Goal: Task Accomplishment & Management: Use online tool/utility

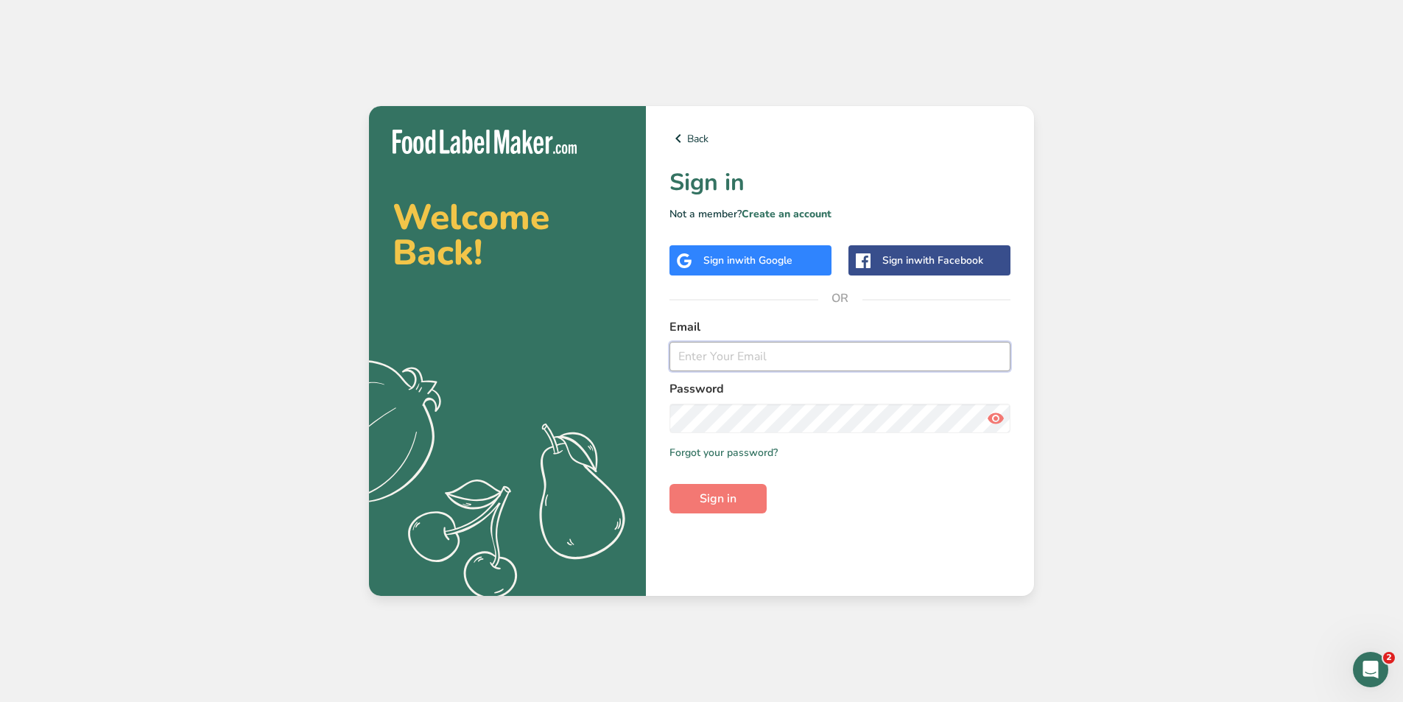
click at [732, 358] on input "email" at bounding box center [839, 356] width 341 height 29
type input "[PERSON_NAME][EMAIL_ADDRESS][DOMAIN_NAME]"
click at [669, 484] on button "Sign in" at bounding box center [717, 498] width 97 height 29
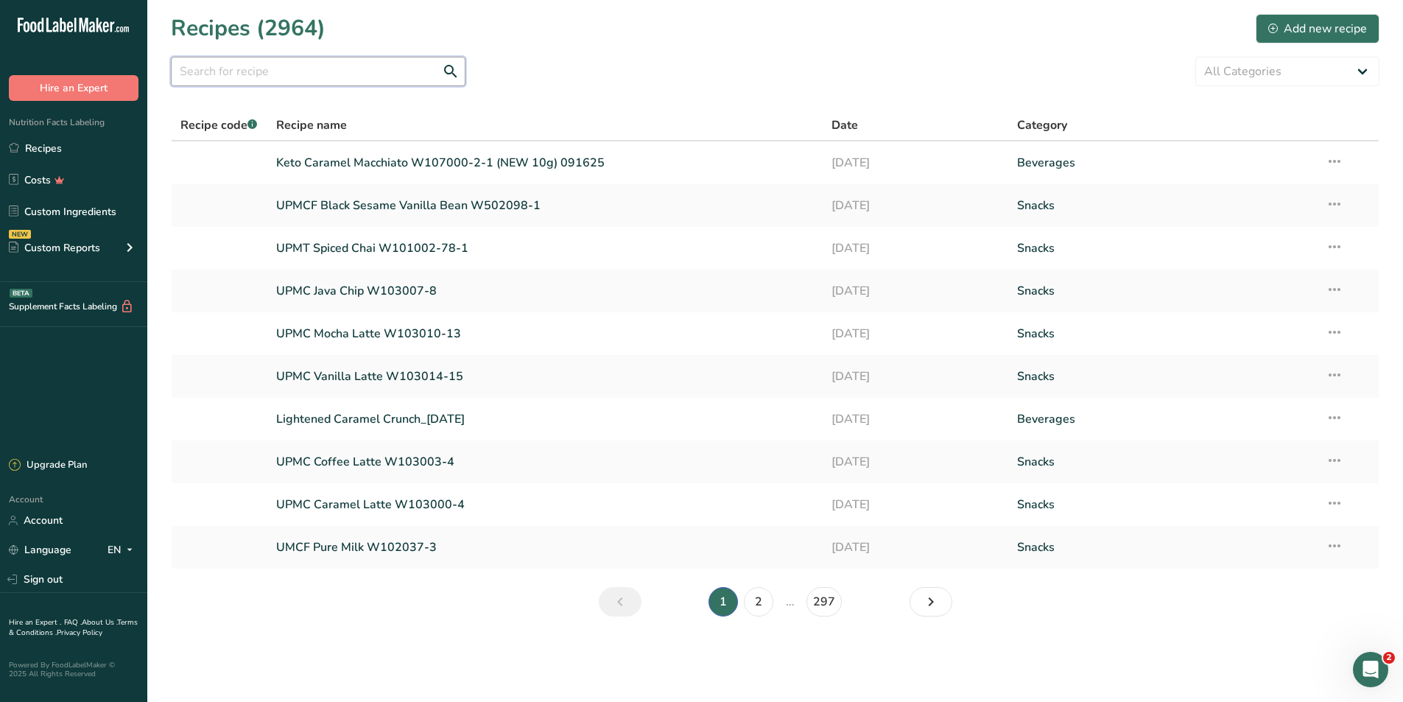
click at [323, 83] on input "text" at bounding box center [318, 71] width 295 height 29
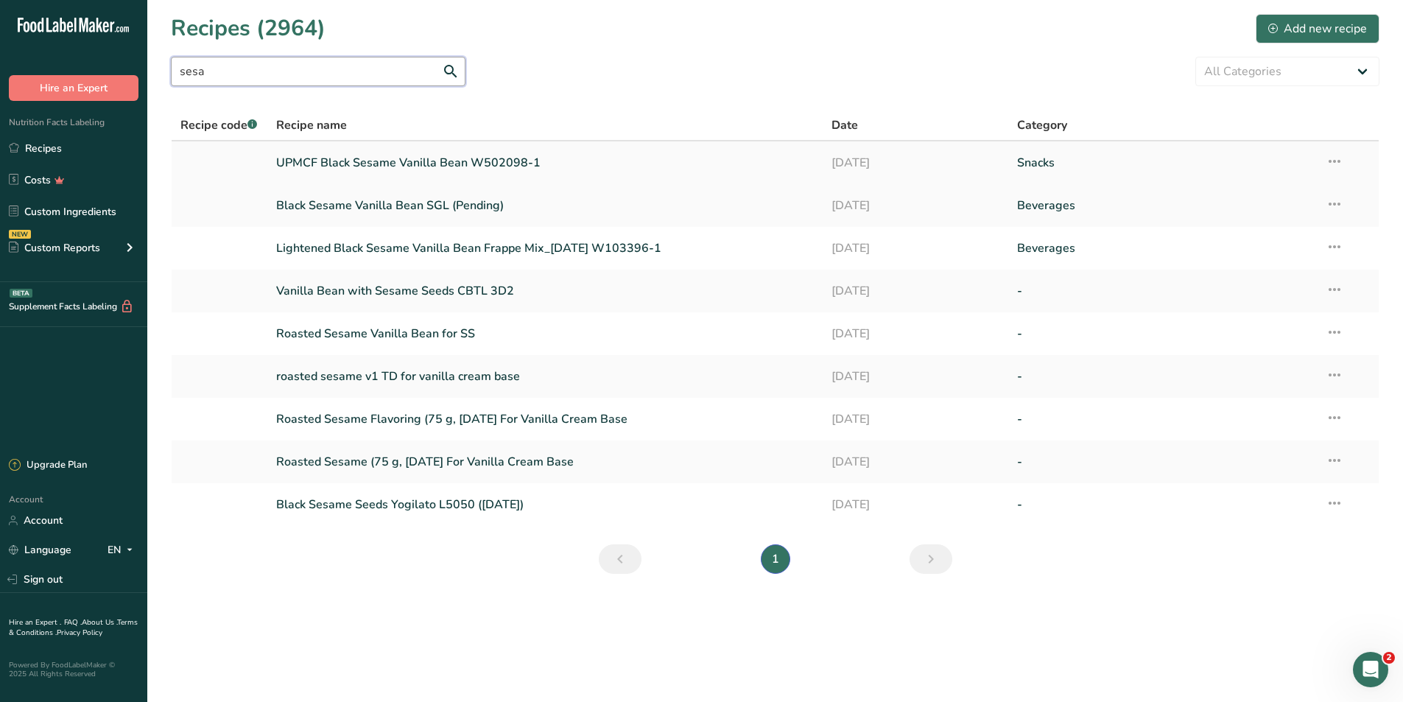
type input "sesa"
click at [443, 163] on link "UPMCF Black Sesame Vanilla Bean W502098-1" at bounding box center [545, 162] width 538 height 31
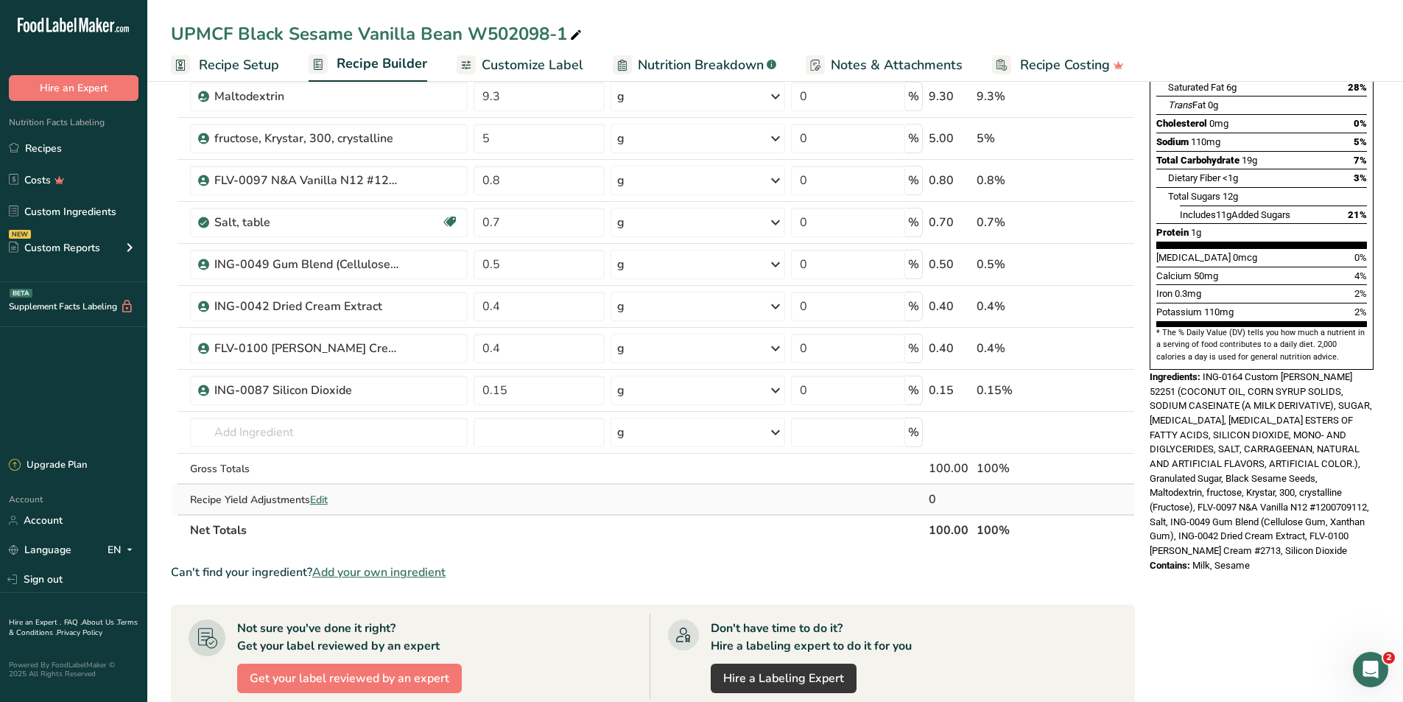
scroll to position [221, 0]
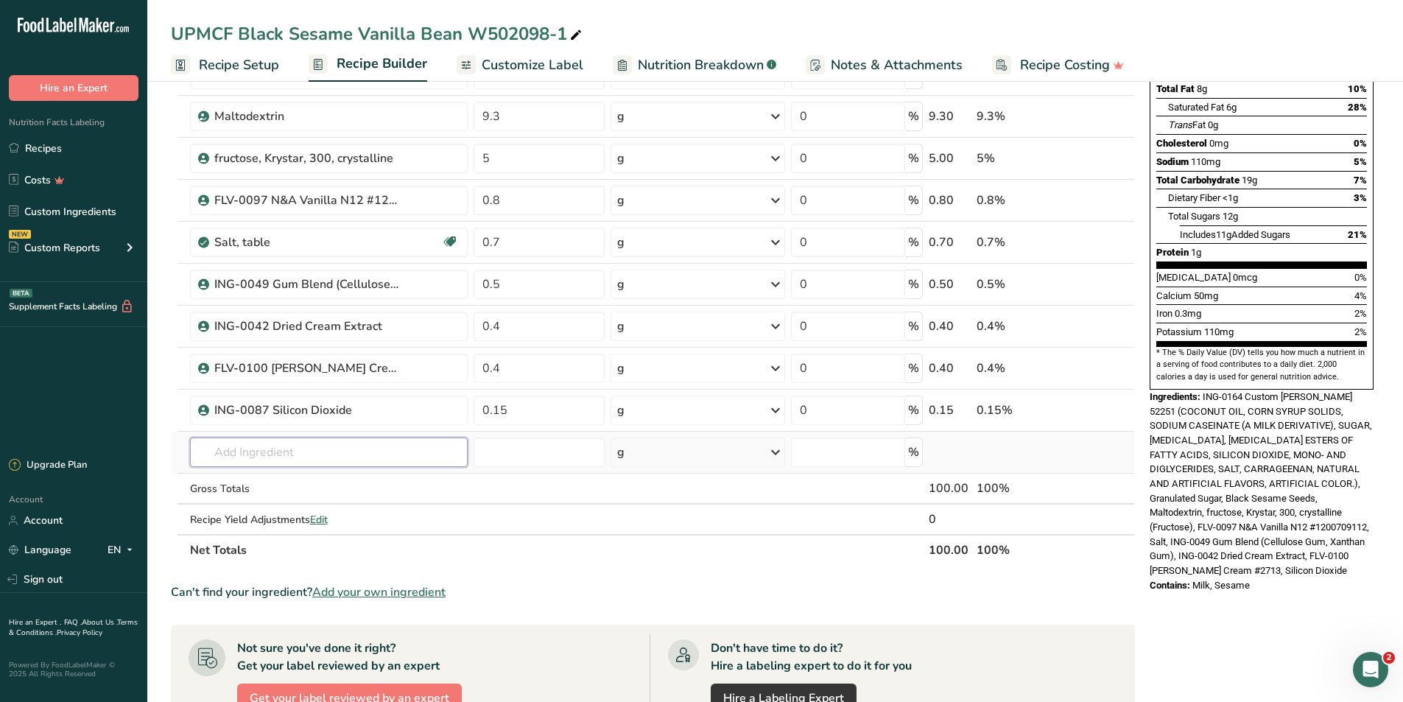
click at [372, 462] on input "text" at bounding box center [329, 451] width 278 height 29
type input "Ground vanilla"
click at [324, 486] on div "vanilla bean, ground" at bounding box center [317, 481] width 230 height 15
type input "vanilla bean, ground"
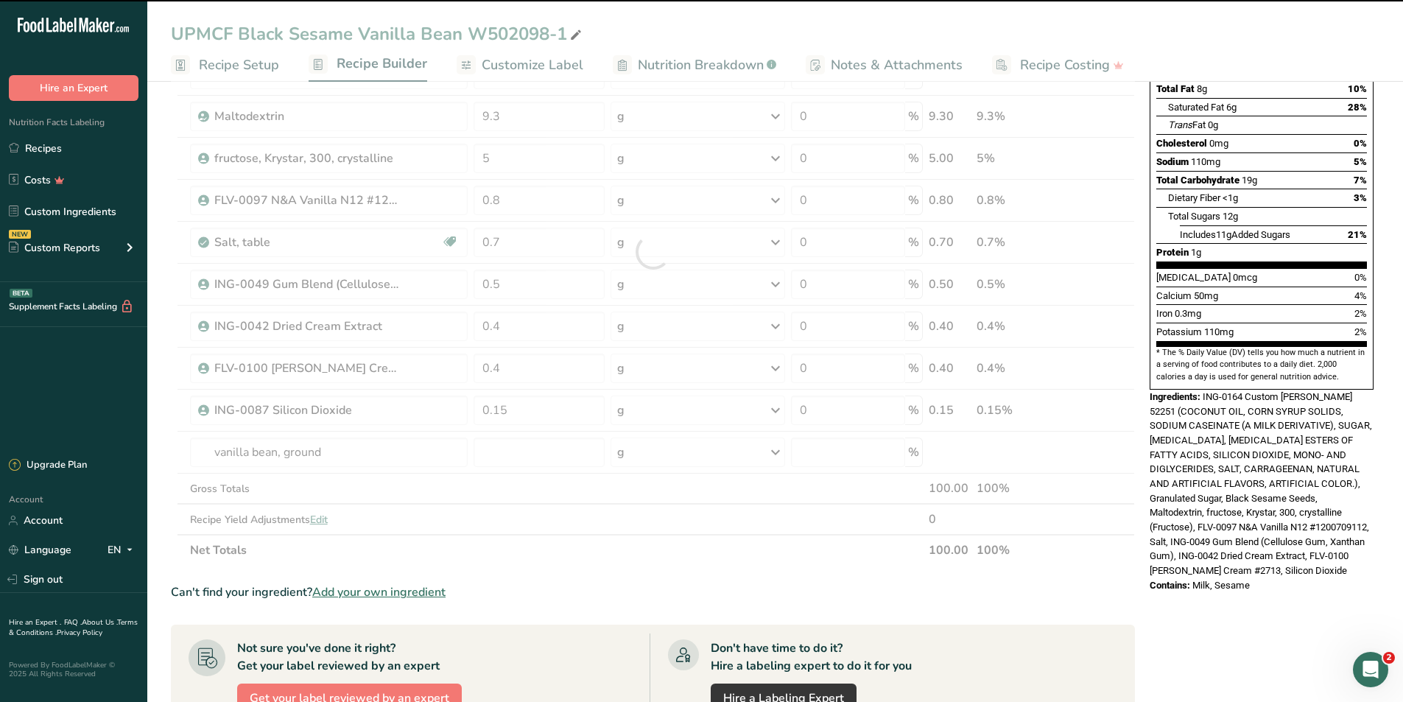
type input "0"
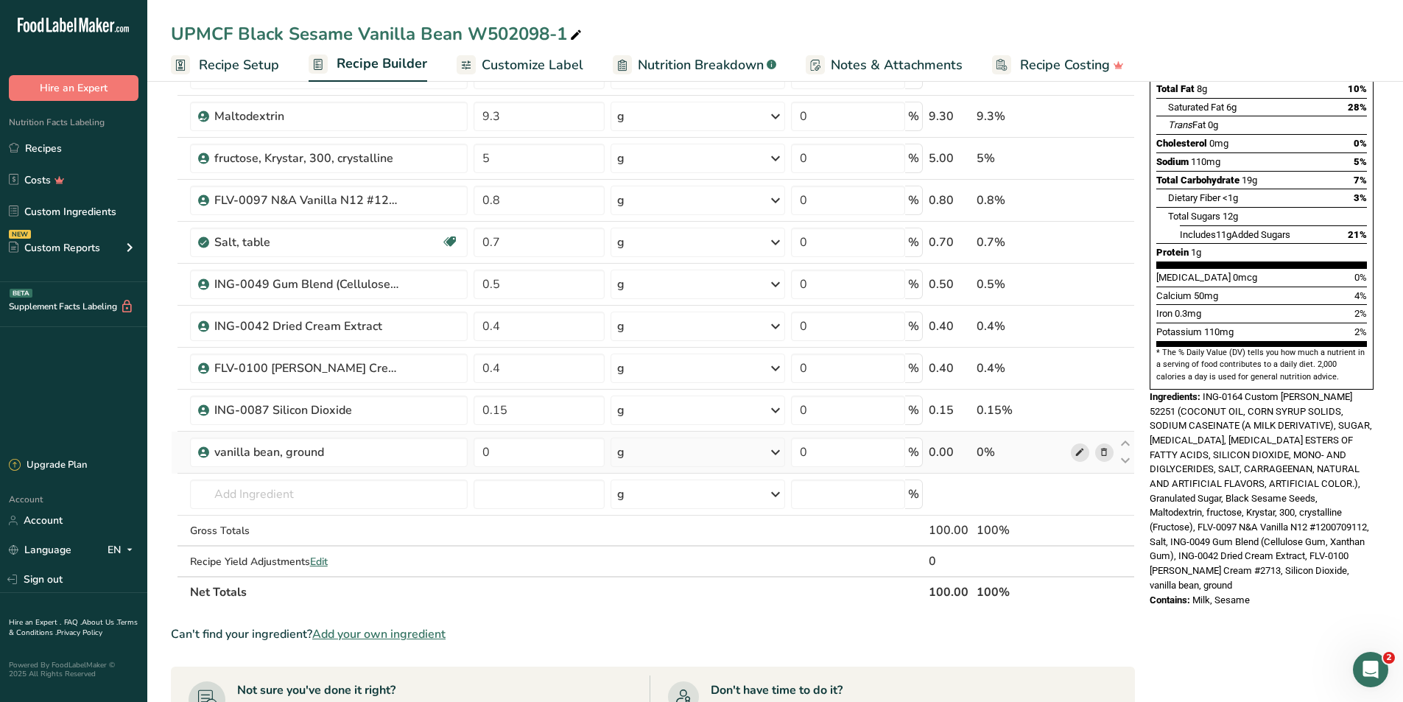
click at [1077, 453] on icon at bounding box center [1079, 452] width 10 height 15
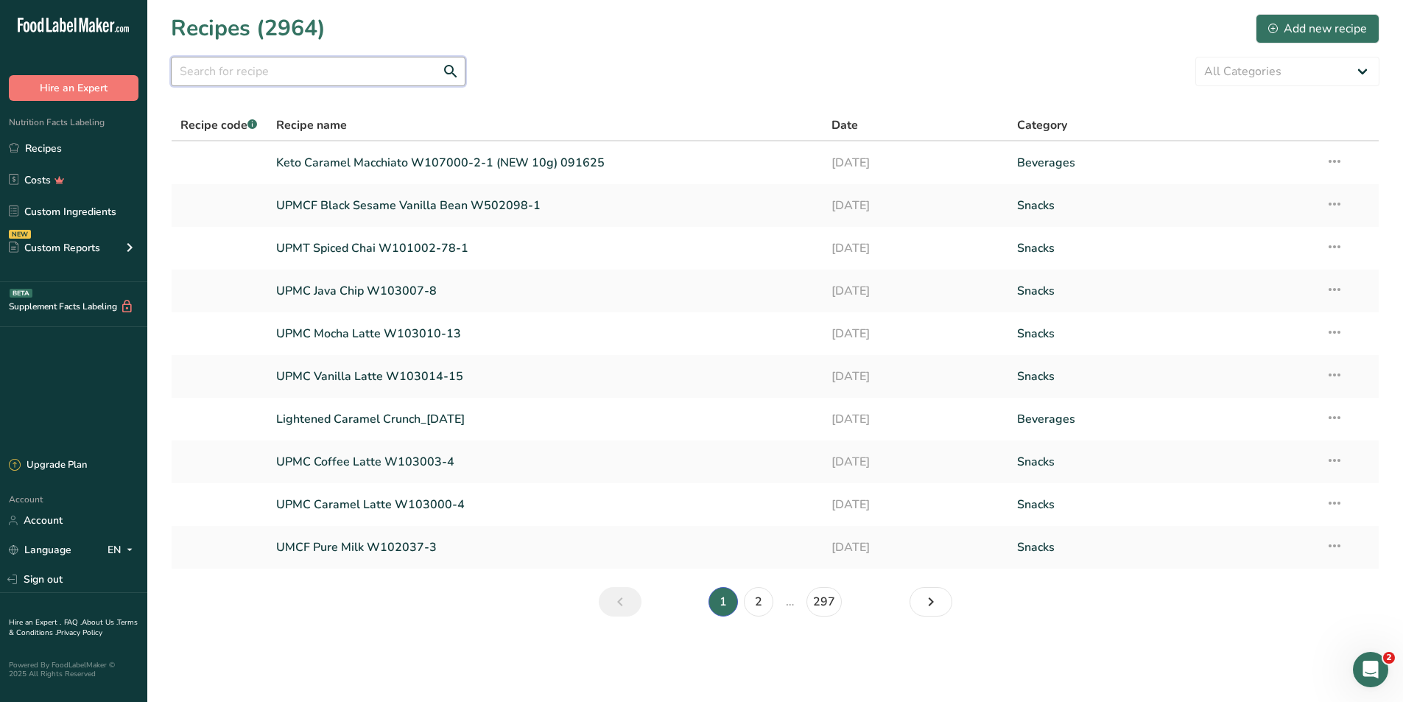
click at [325, 58] on input "text" at bounding box center [318, 71] width 295 height 29
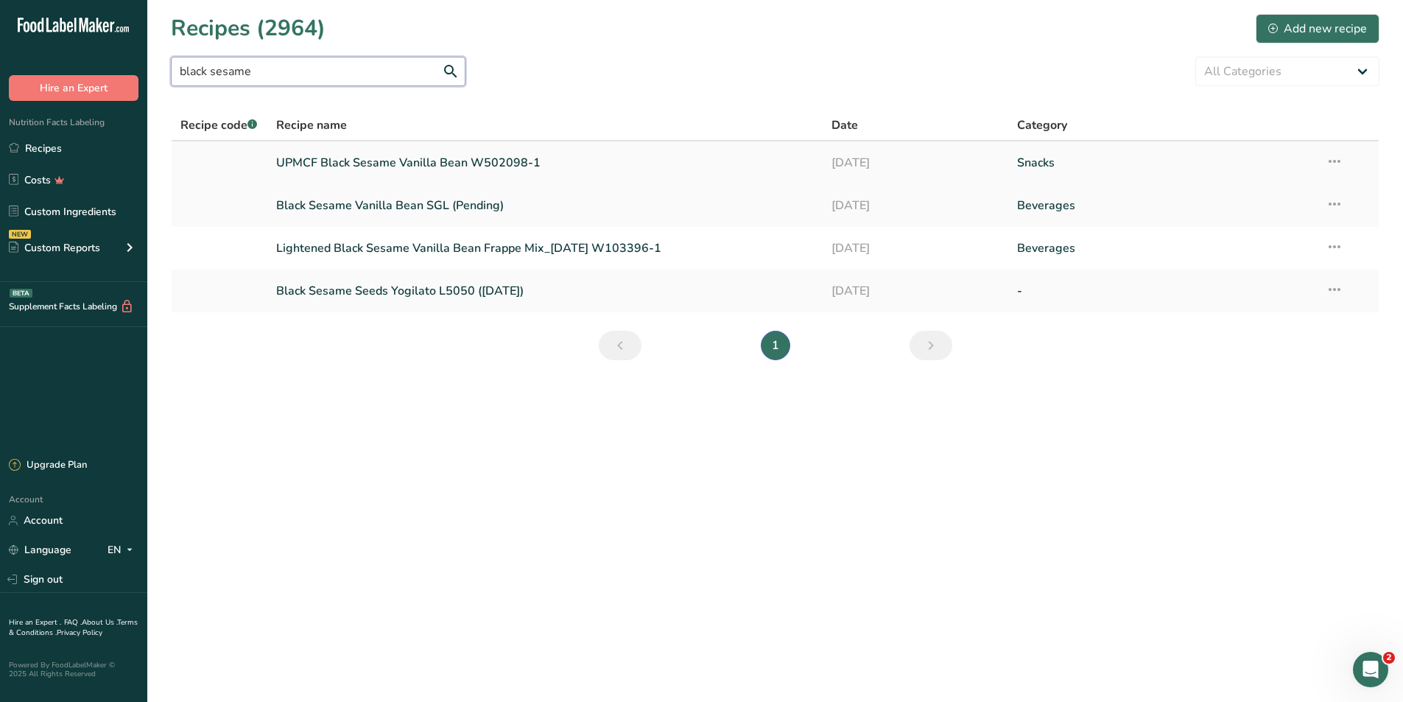
type input "black sesame"
click at [519, 162] on link "UPMCF Black Sesame Vanilla Bean W502098-1" at bounding box center [545, 162] width 538 height 31
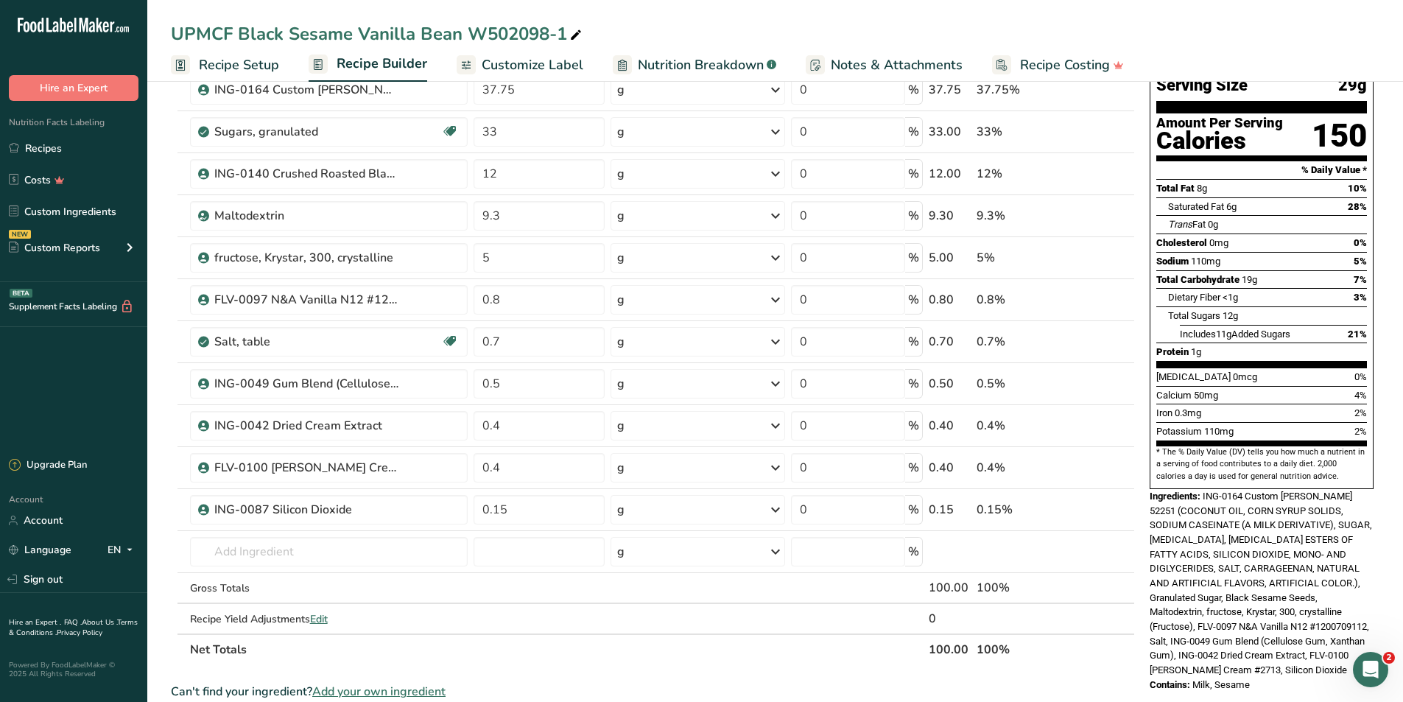
scroll to position [221, 0]
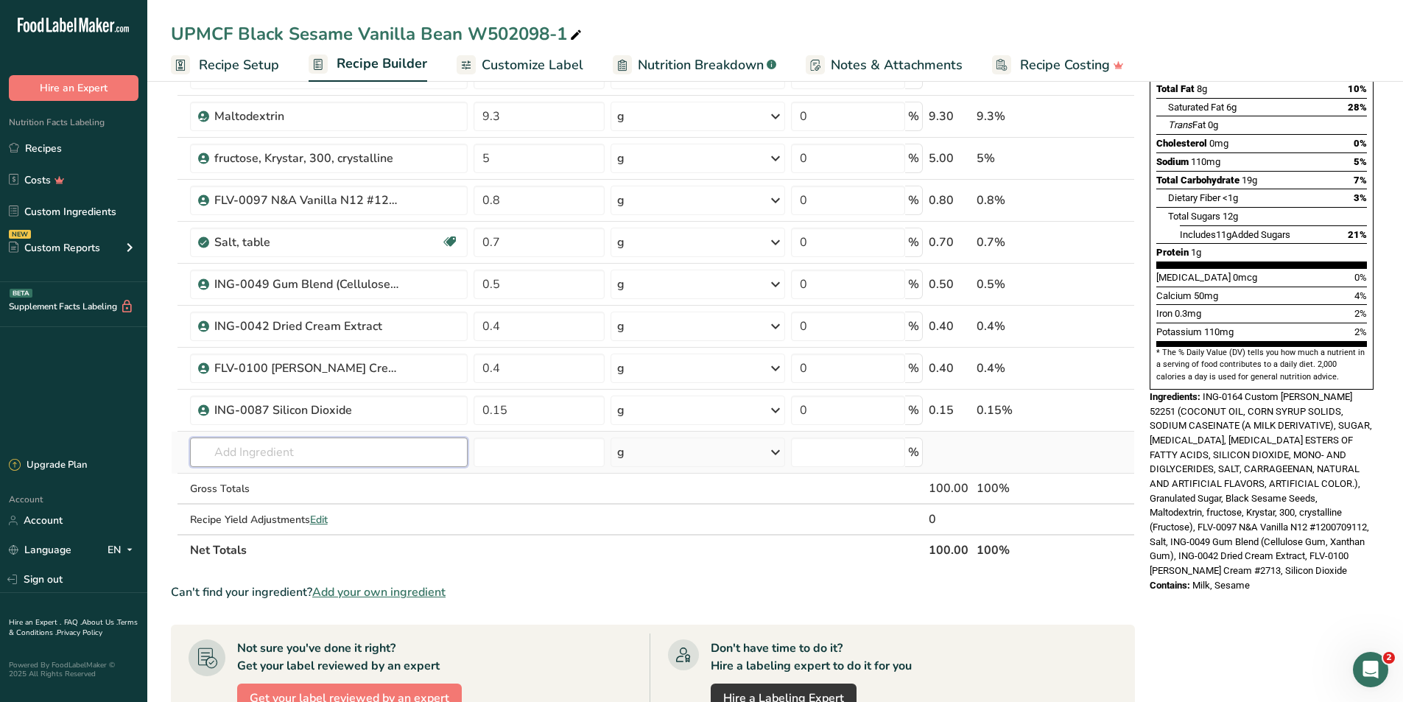
click at [349, 448] on input "text" at bounding box center [329, 451] width 278 height 29
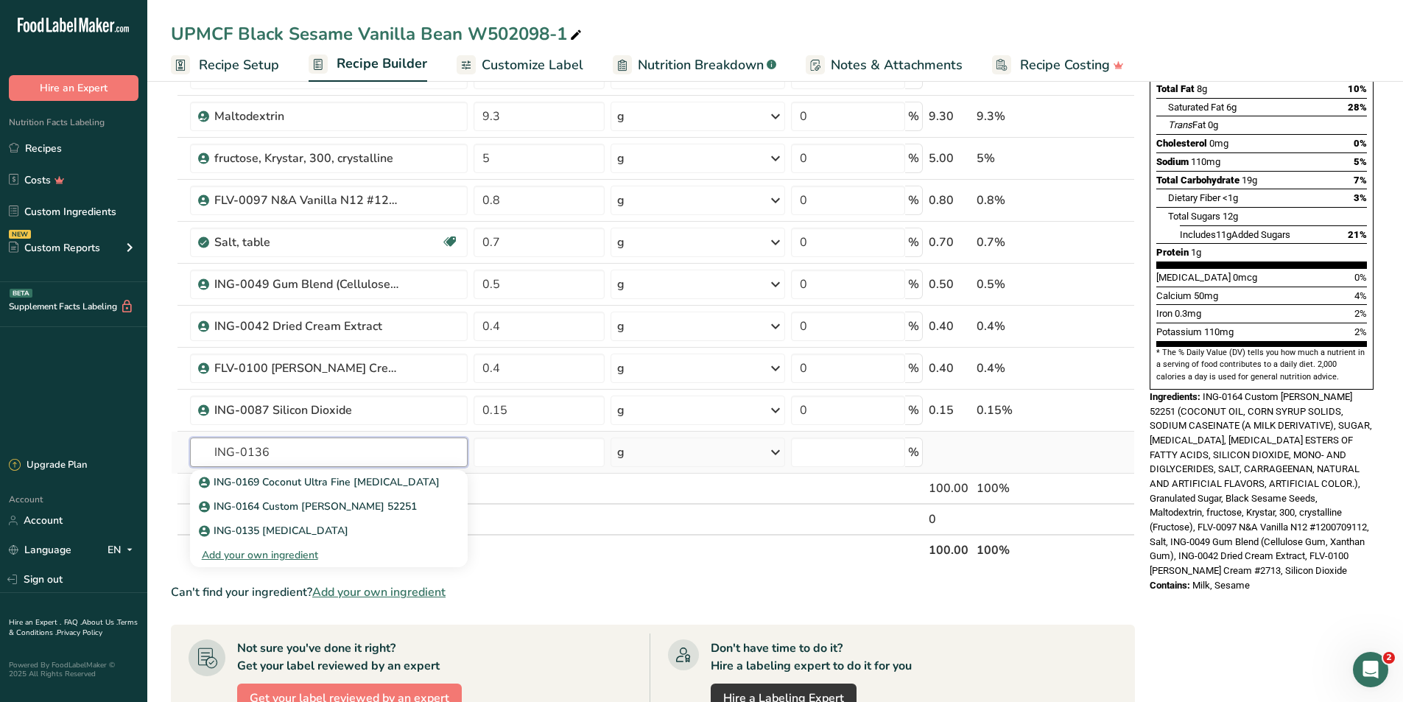
type input "ING-0136"
click at [310, 559] on div "Add your own ingredient" at bounding box center [329, 554] width 254 height 15
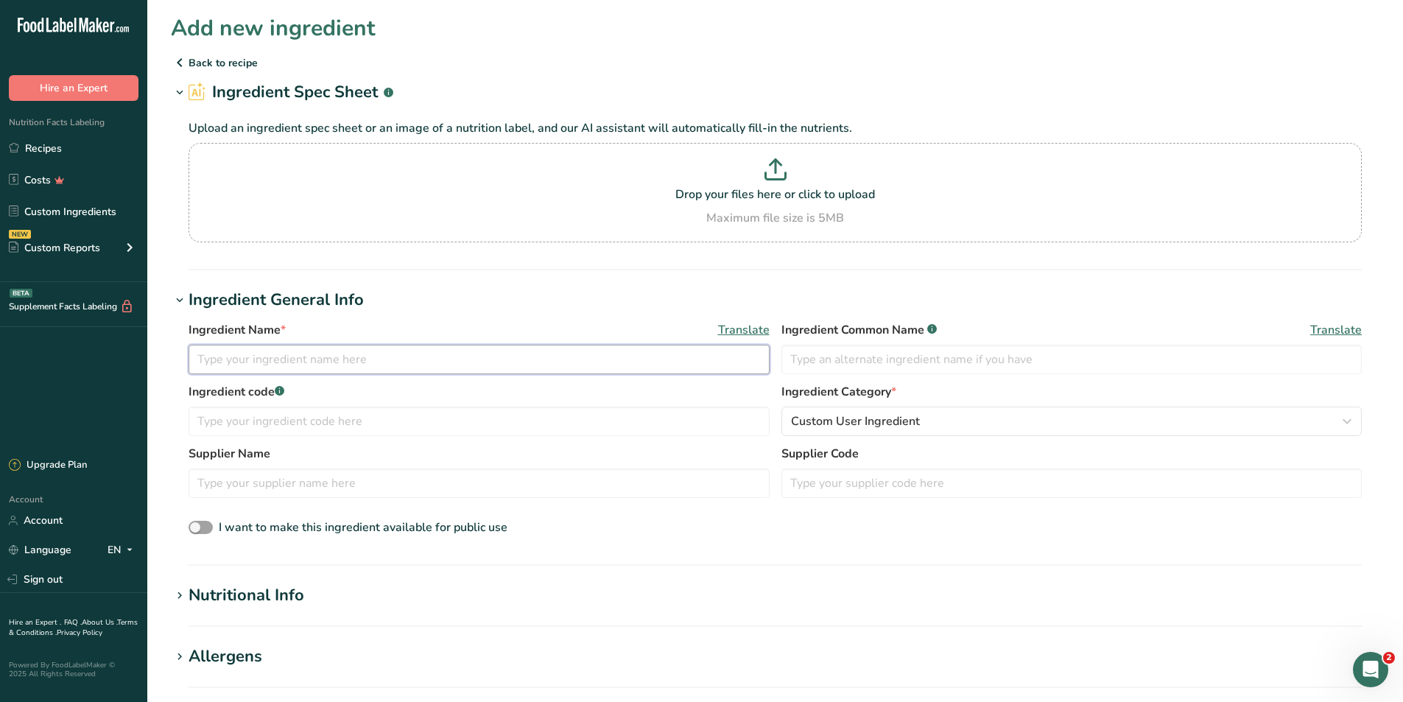
click at [383, 369] on input "text" at bounding box center [479, 359] width 581 height 29
click at [388, 412] on input "text" at bounding box center [479, 420] width 581 height 29
type input "ING-0136"
click at [426, 363] on input "text" at bounding box center [479, 359] width 581 height 29
type input "Ground Vanilla Bean (Spent)"
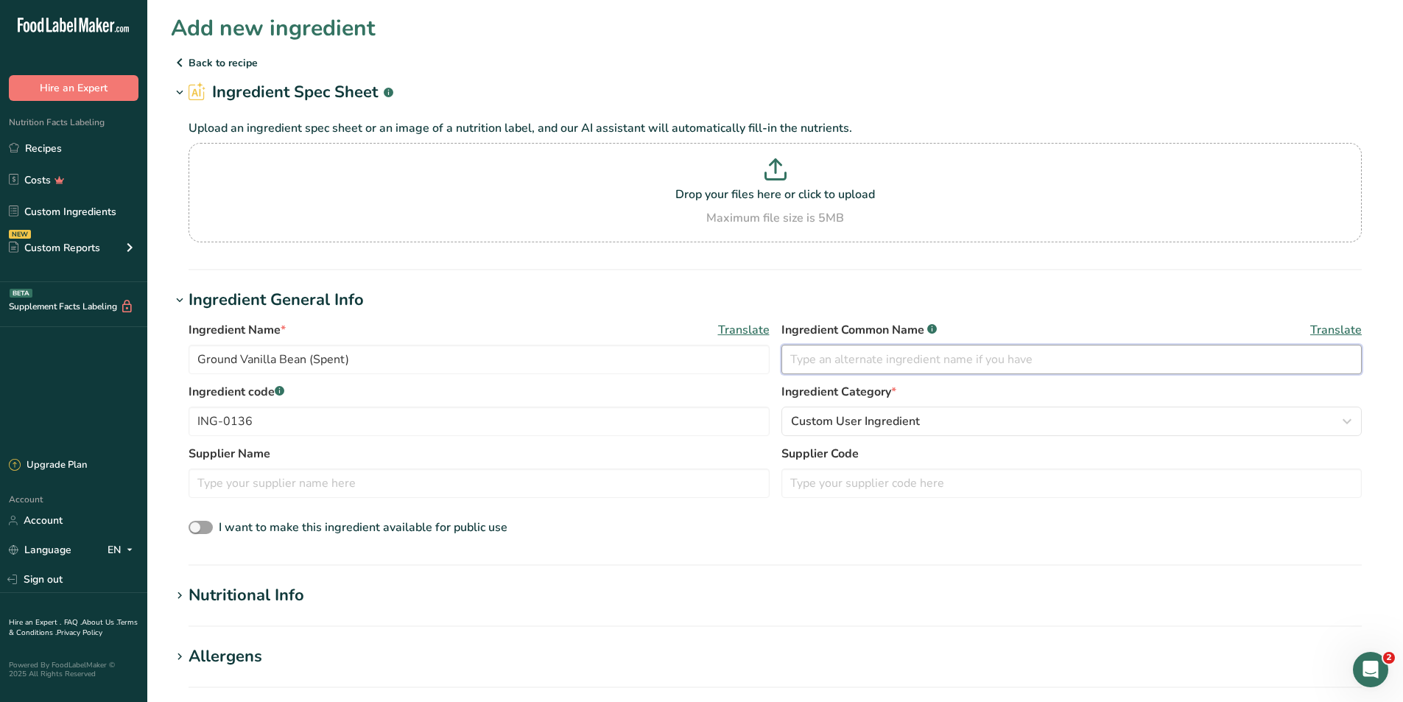
click at [1019, 352] on input "text" at bounding box center [1071, 359] width 581 height 29
click at [1061, 298] on h1 "Ingredient General Info" at bounding box center [775, 300] width 1208 height 24
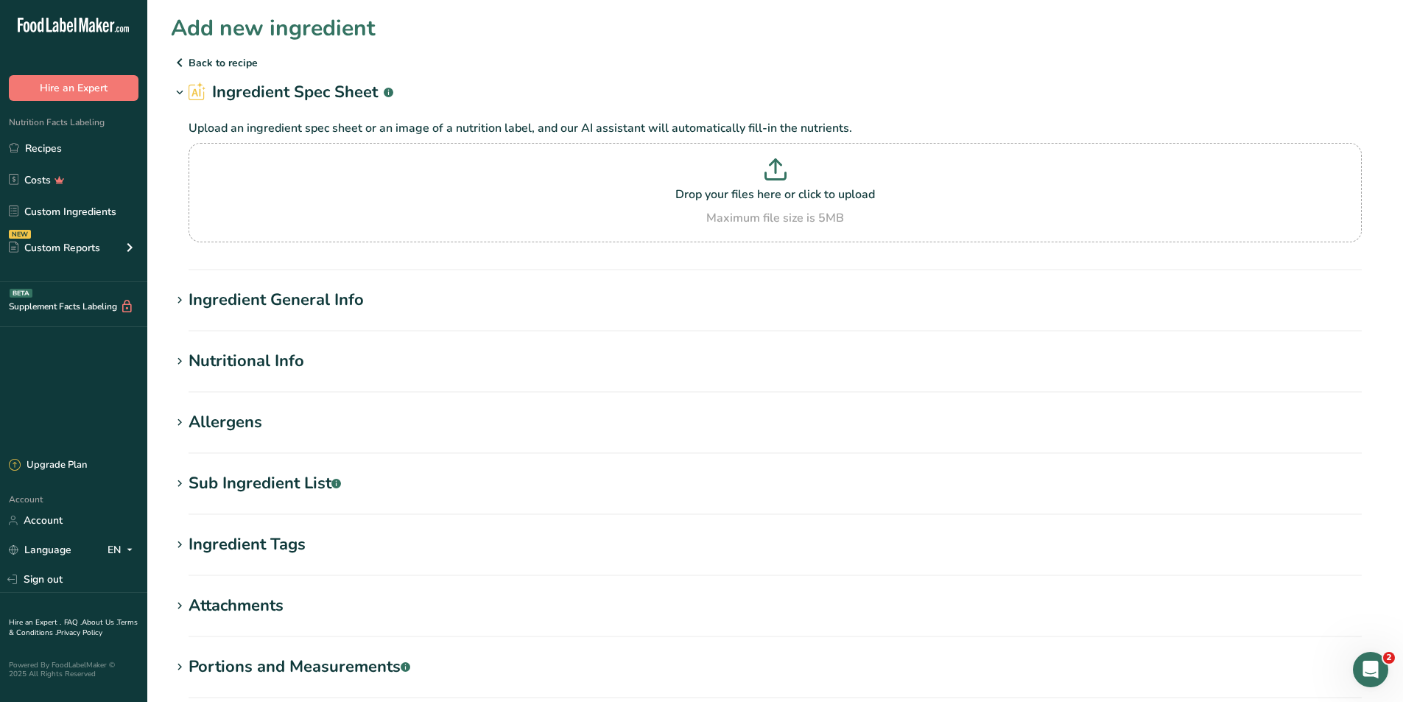
click at [509, 309] on h1 "Ingredient General Info" at bounding box center [775, 300] width 1208 height 24
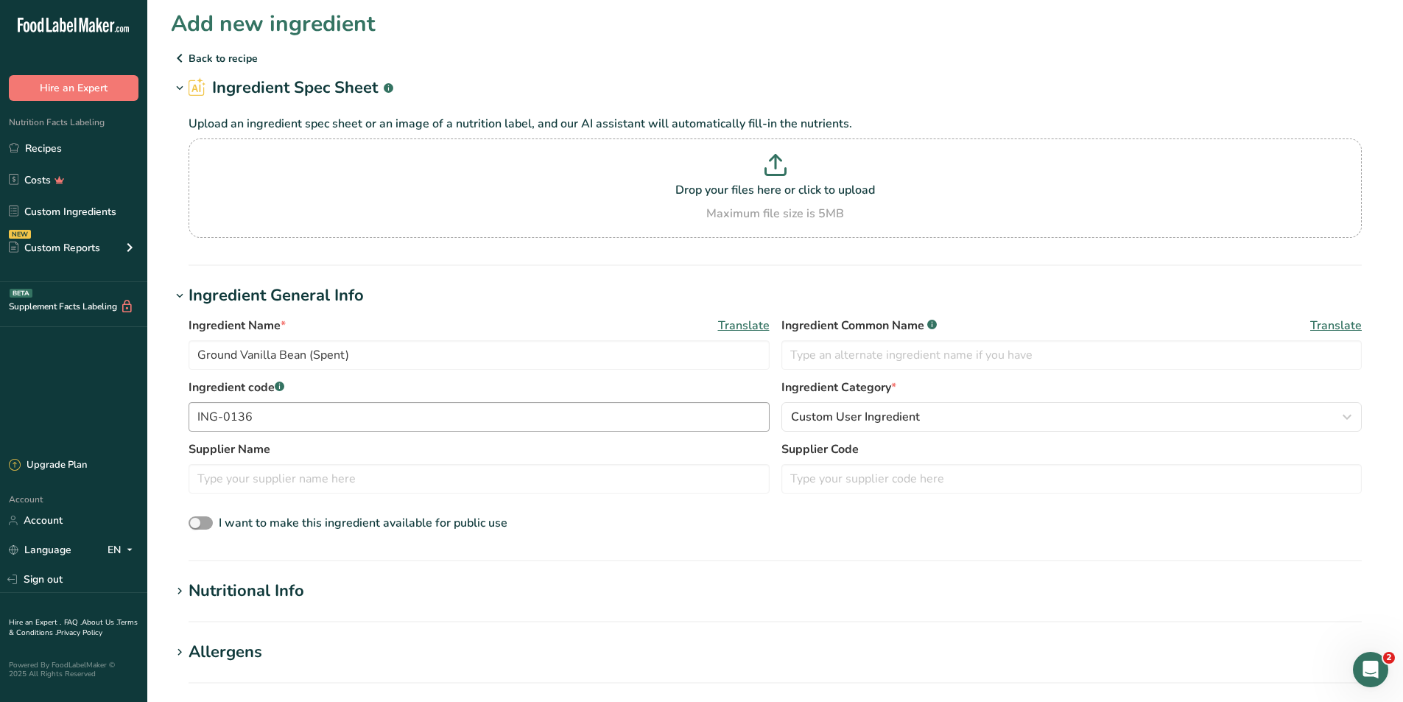
scroll to position [74, 0]
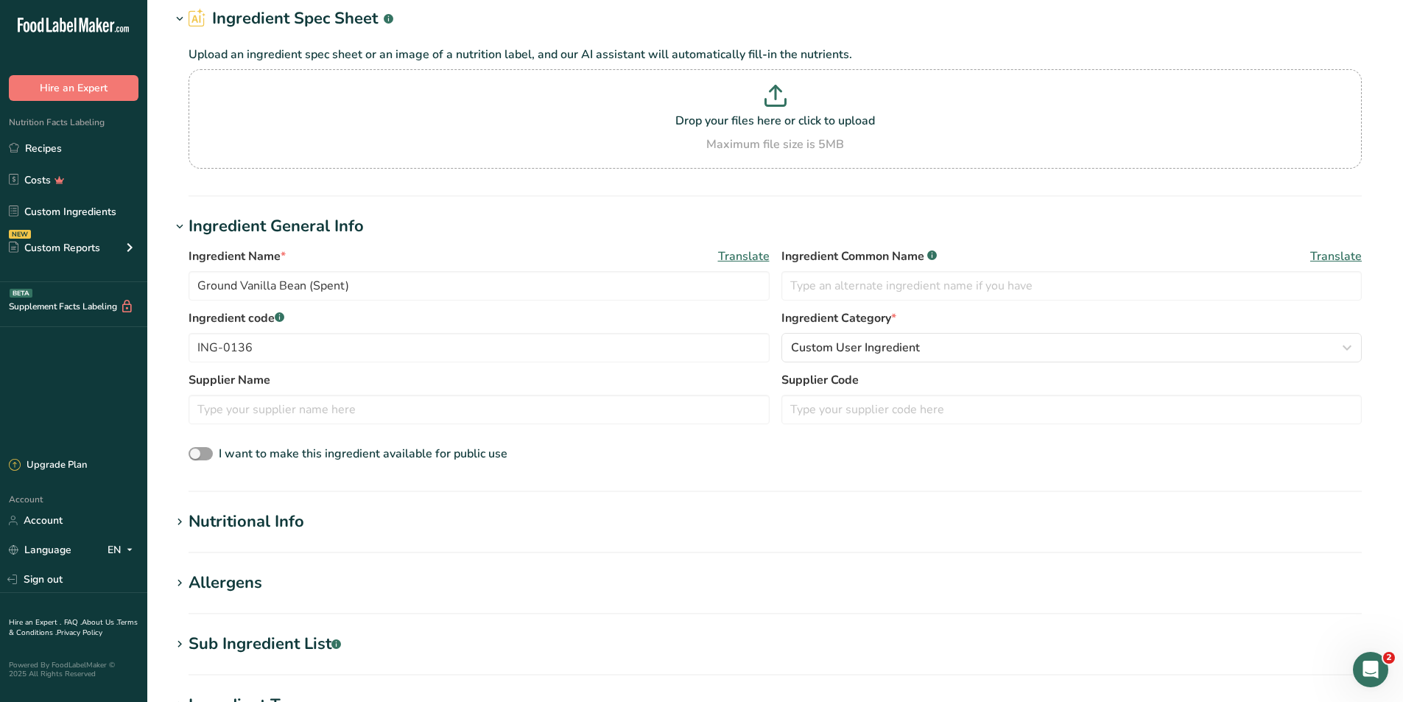
click at [460, 517] on h1 "Nutritional Info" at bounding box center [775, 522] width 1208 height 24
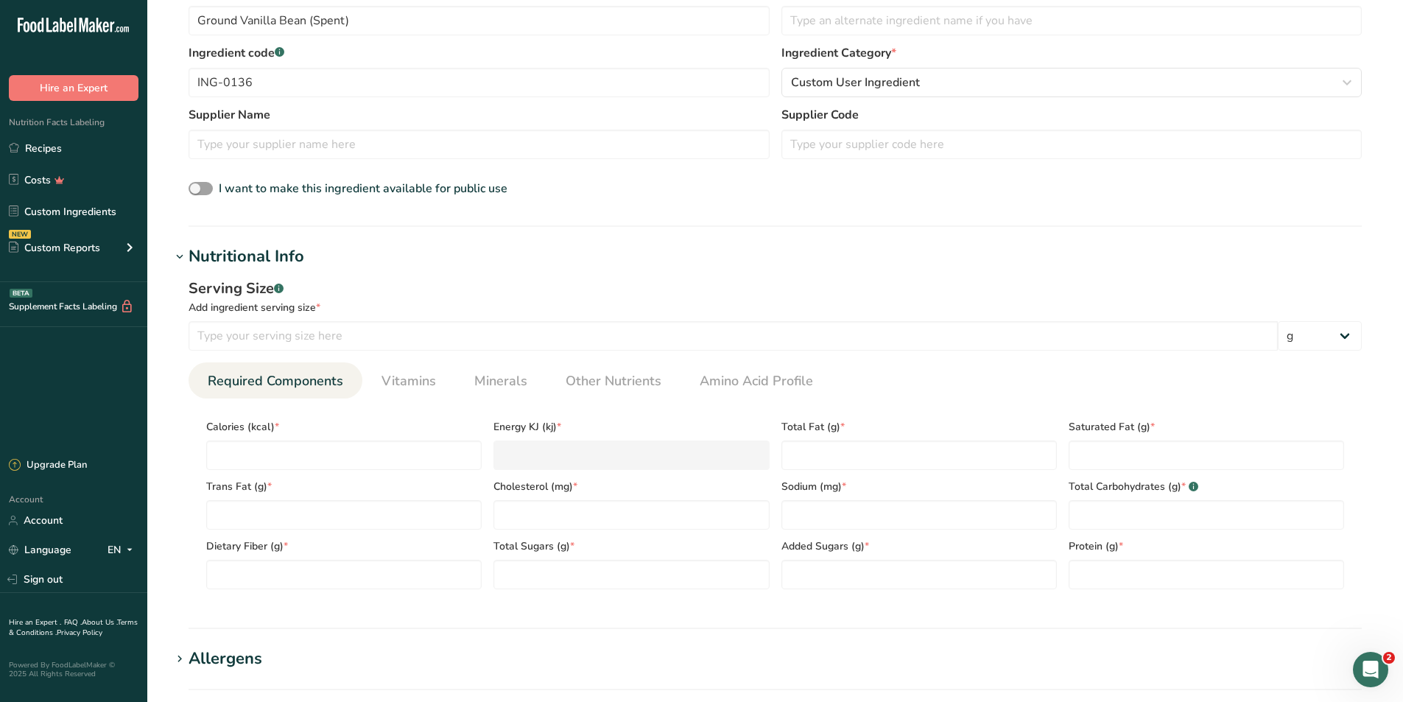
scroll to position [368, 0]
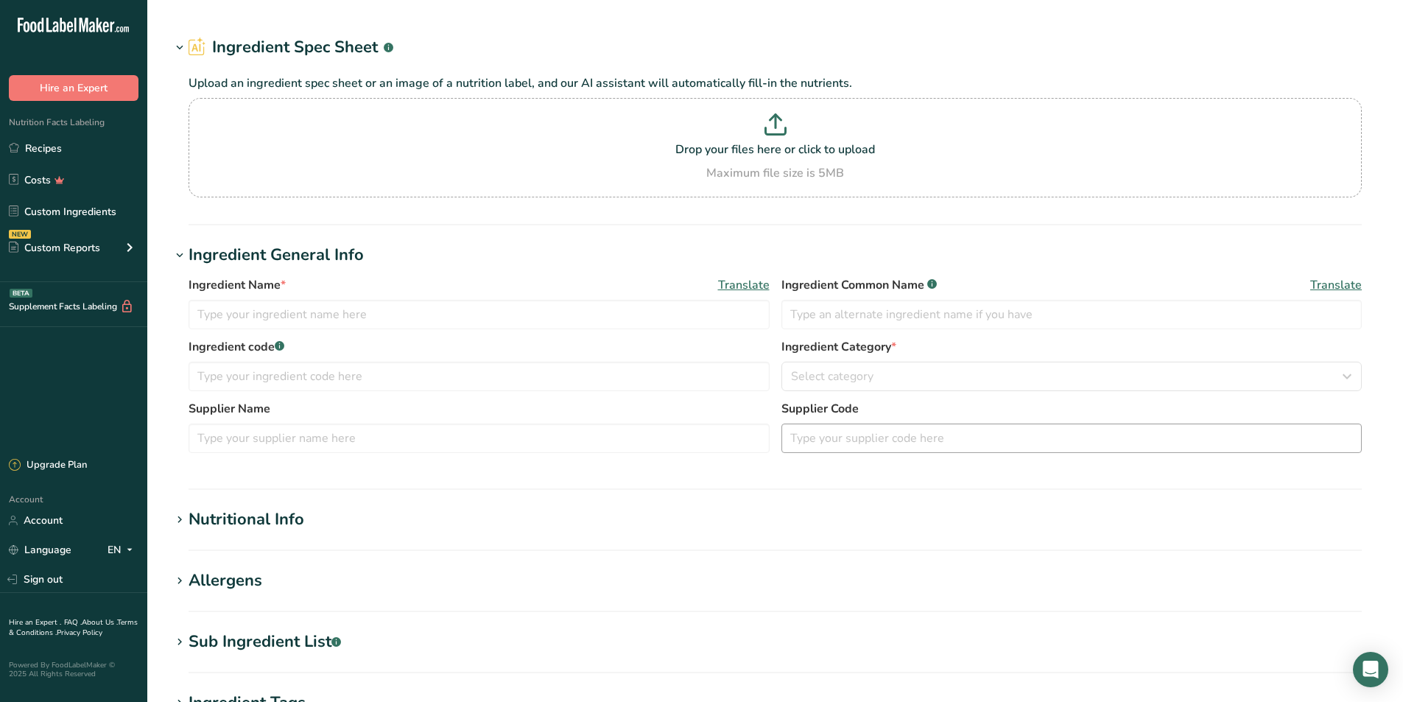
type input "vanilla bean, ground"
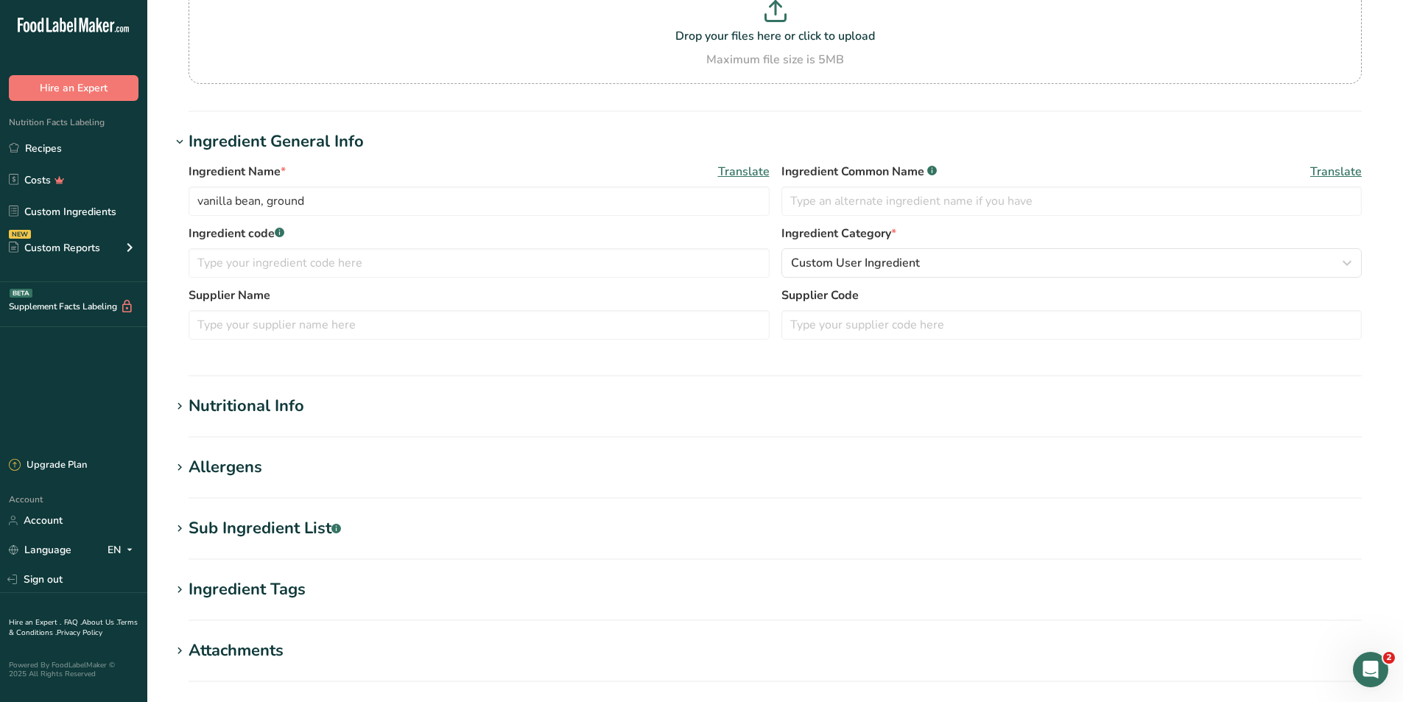
scroll to position [147, 0]
click at [409, 390] on section "Edit vanilla bean, ground Ingredient Spec Sheet .a-a{fill:#347362;}.b-a{fill:#f…" at bounding box center [775, 363] width 1256 height 1021
click at [369, 411] on h1 "Nutritional Info" at bounding box center [775, 405] width 1208 height 24
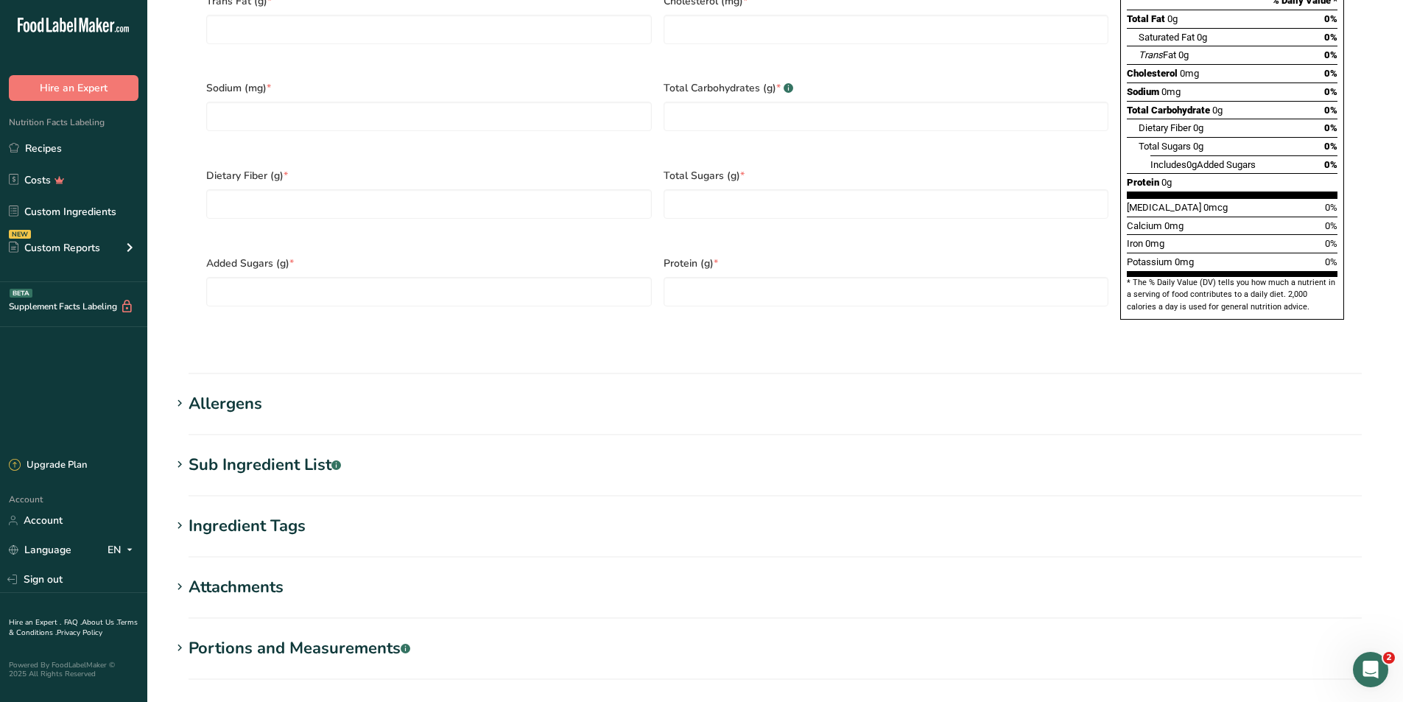
scroll to position [1019, 0]
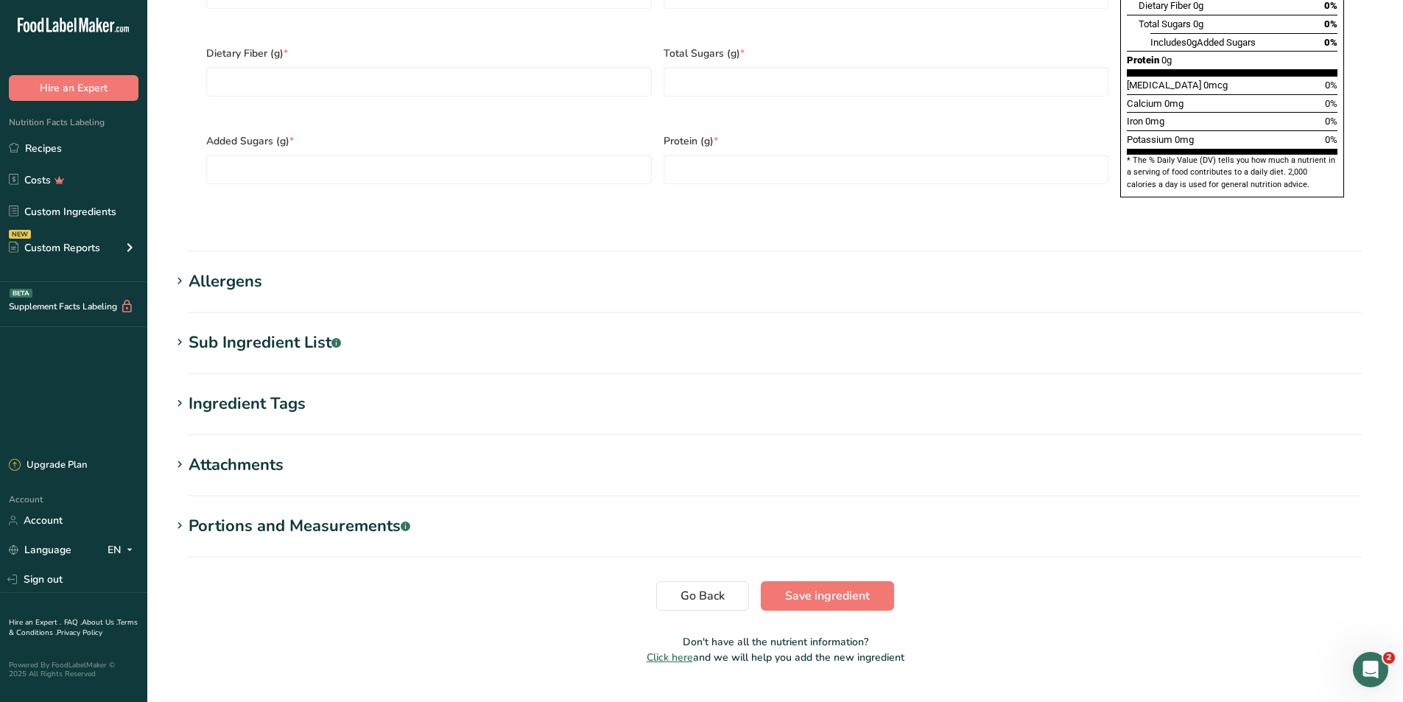
click at [425, 270] on section "Allergens Add any known allergens associated with your ingredient Soy Tree Nuts…" at bounding box center [775, 291] width 1208 height 43
click at [429, 270] on h1 "Allergens" at bounding box center [775, 282] width 1208 height 24
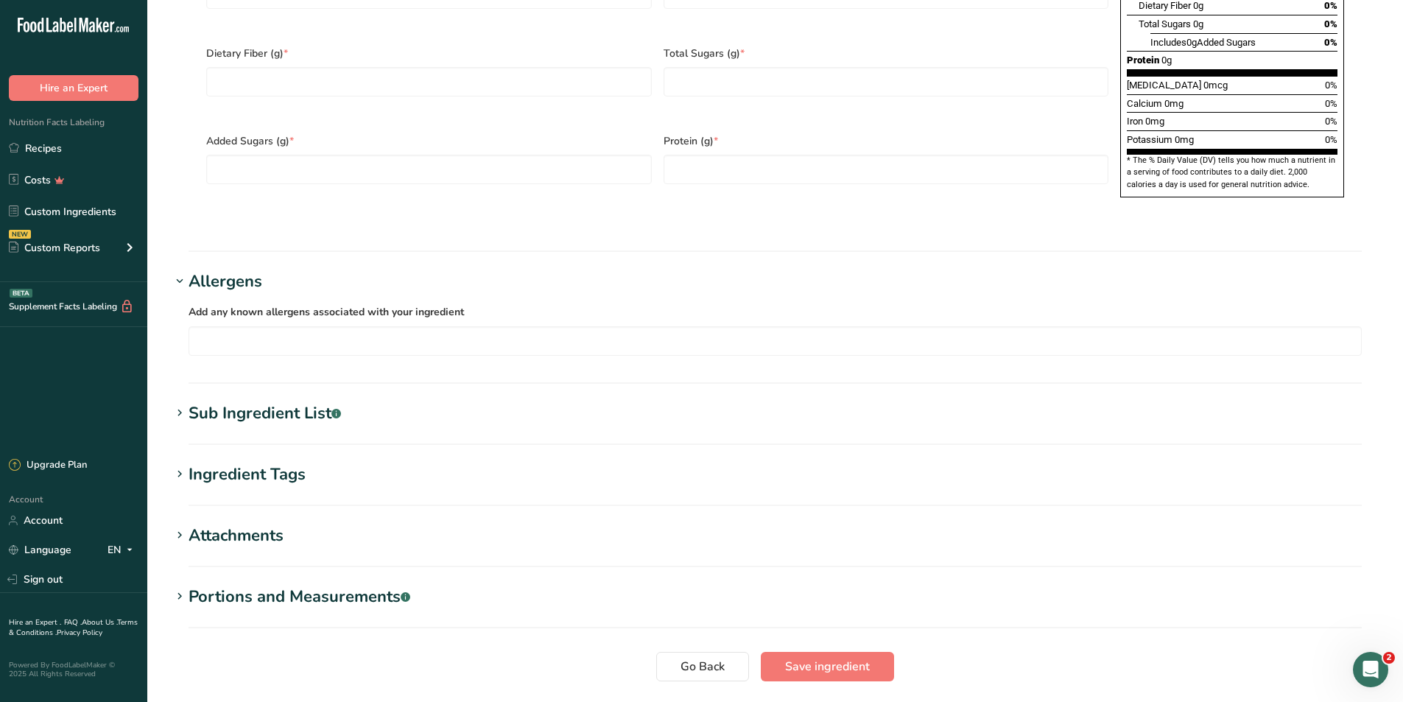
click at [288, 401] on div "Sub Ingredient List .a-a{fill:#347362;}.b-a{fill:#fff;}" at bounding box center [265, 413] width 152 height 24
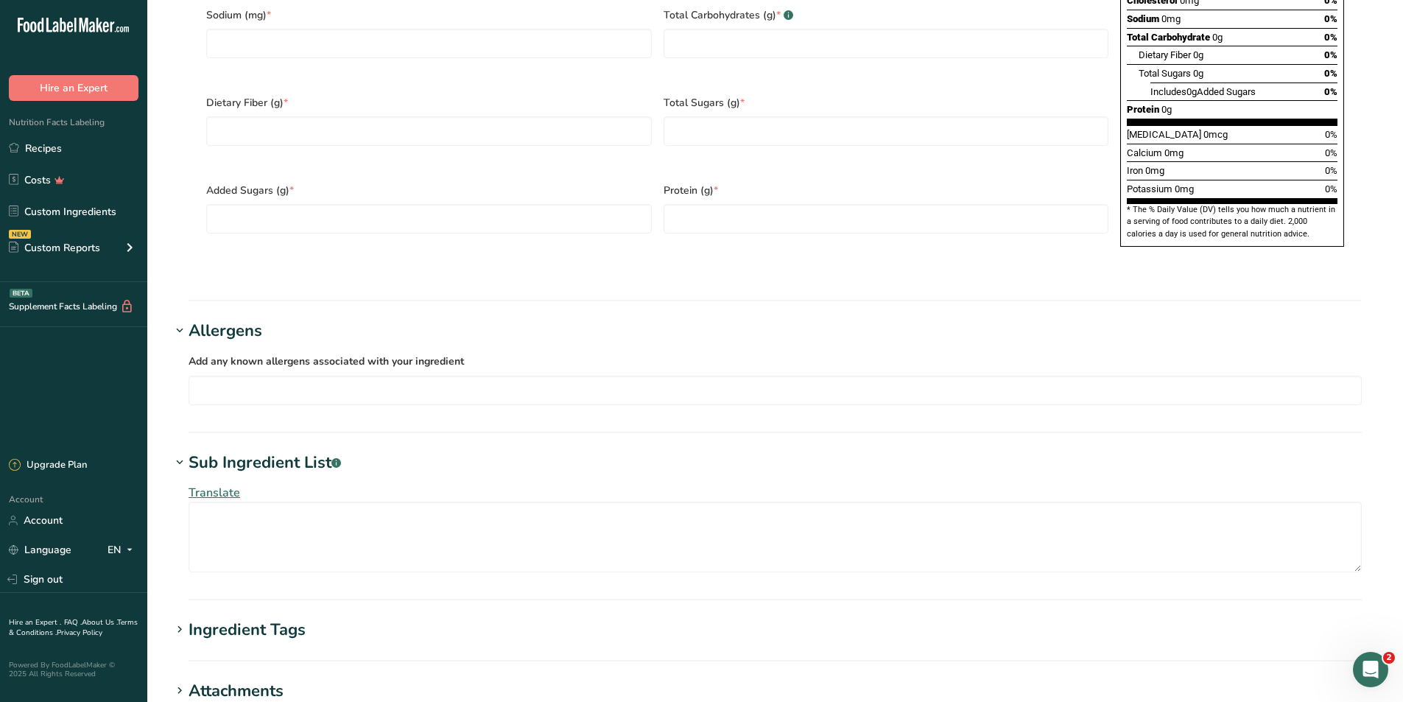
scroll to position [1093, 0]
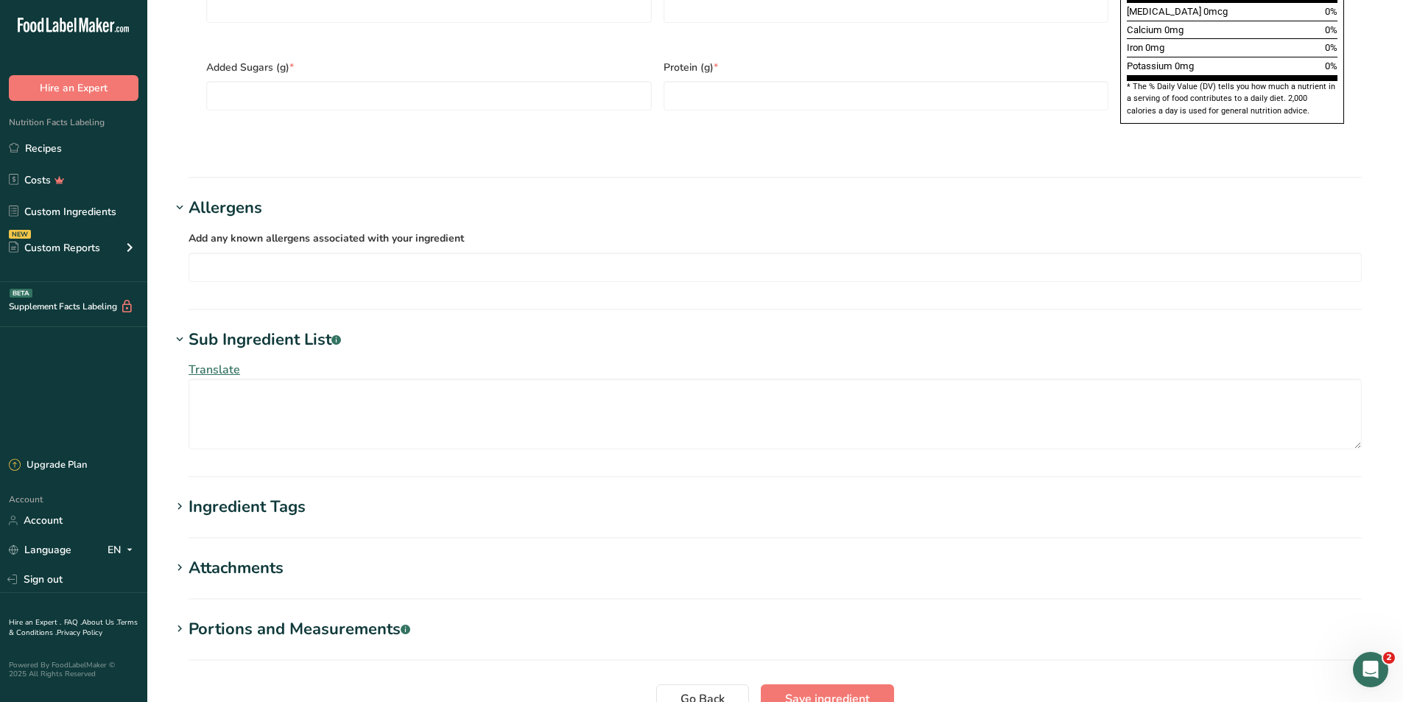
click at [258, 495] on div "Ingredient Tags" at bounding box center [247, 507] width 117 height 24
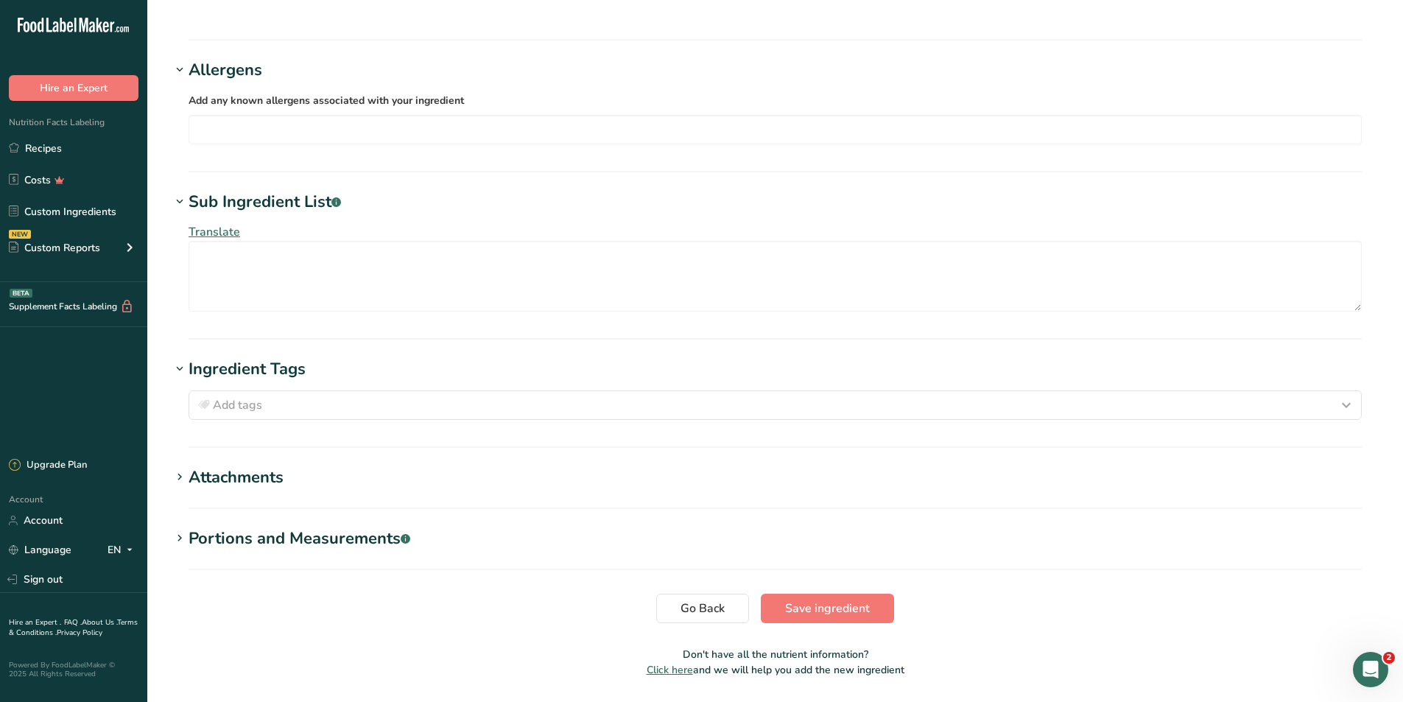
scroll to position [1240, 0]
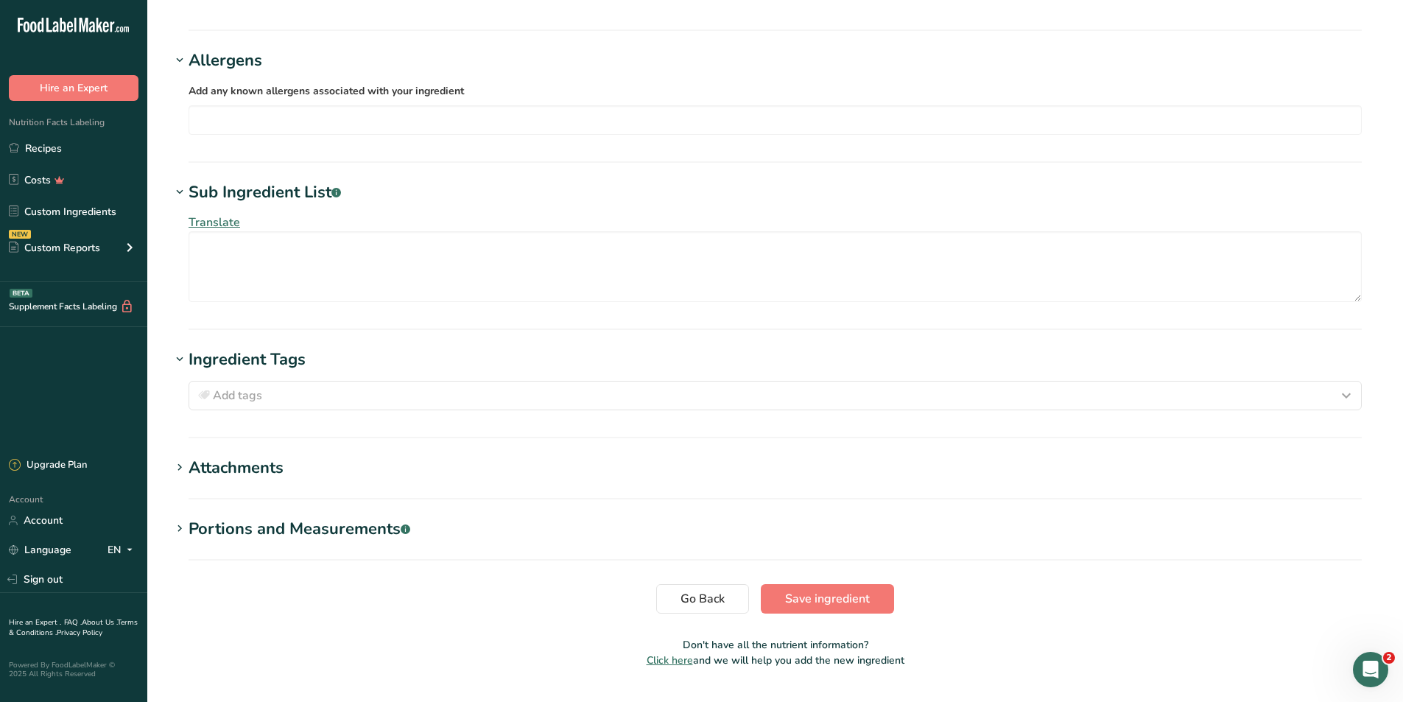
click at [275, 456] on section "Attachments Drop your files here or click to upload Maximum file size is 5MB" at bounding box center [775, 477] width 1208 height 43
click at [278, 456] on div "Attachments" at bounding box center [236, 468] width 95 height 24
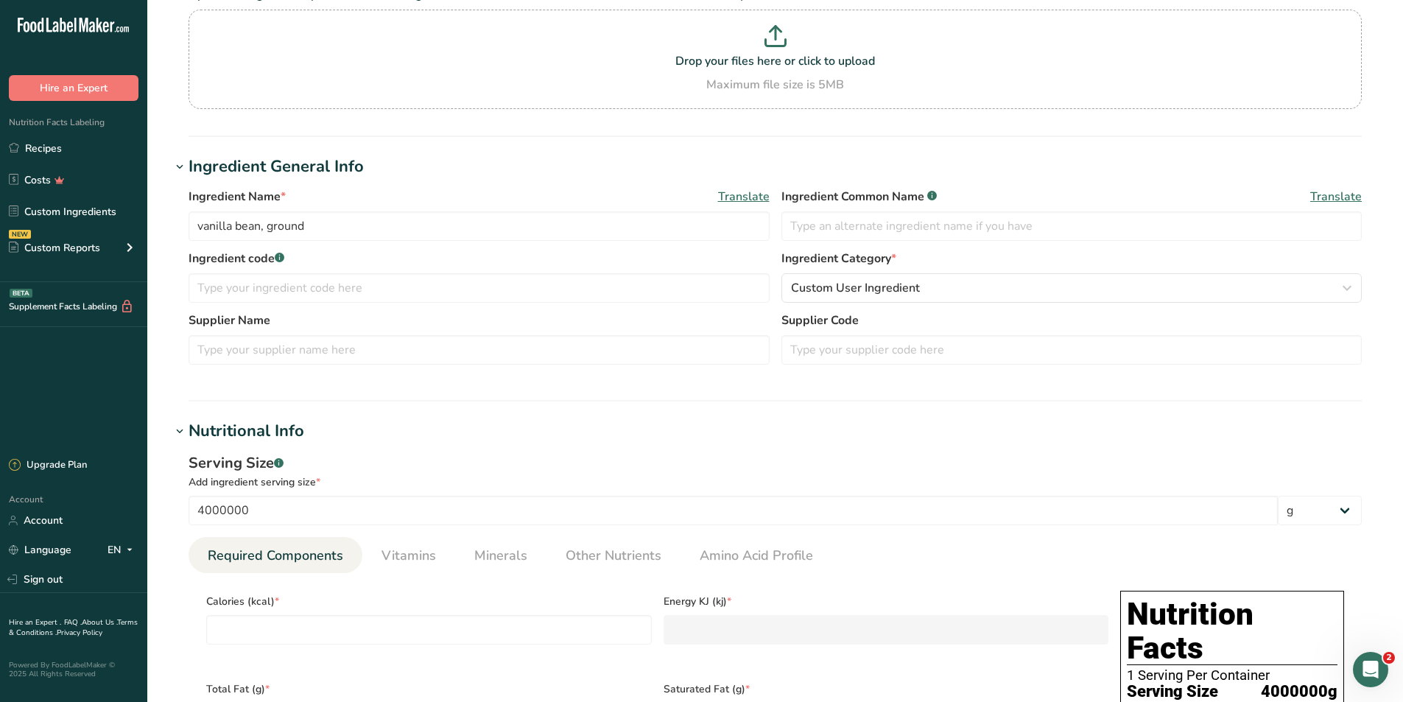
scroll to position [0, 0]
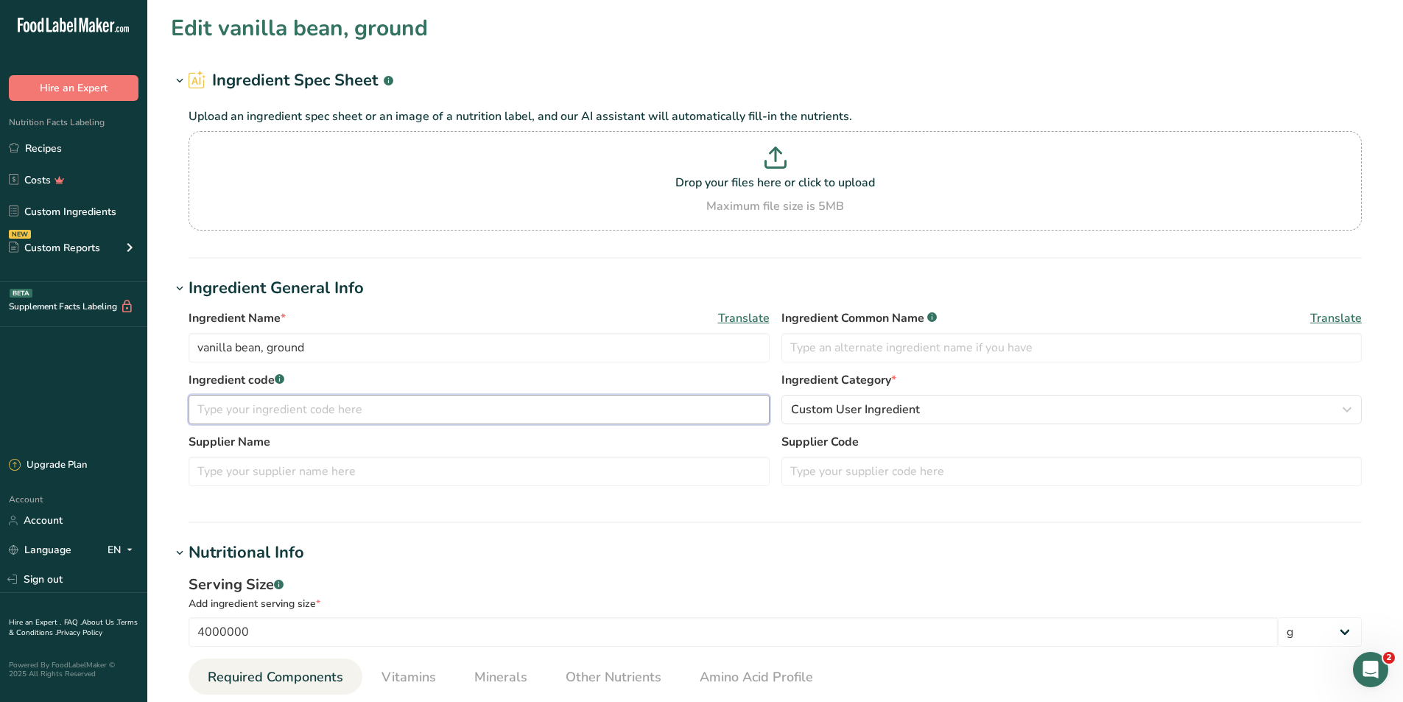
click at [398, 413] on input "text" at bounding box center [479, 409] width 581 height 29
type input "I"
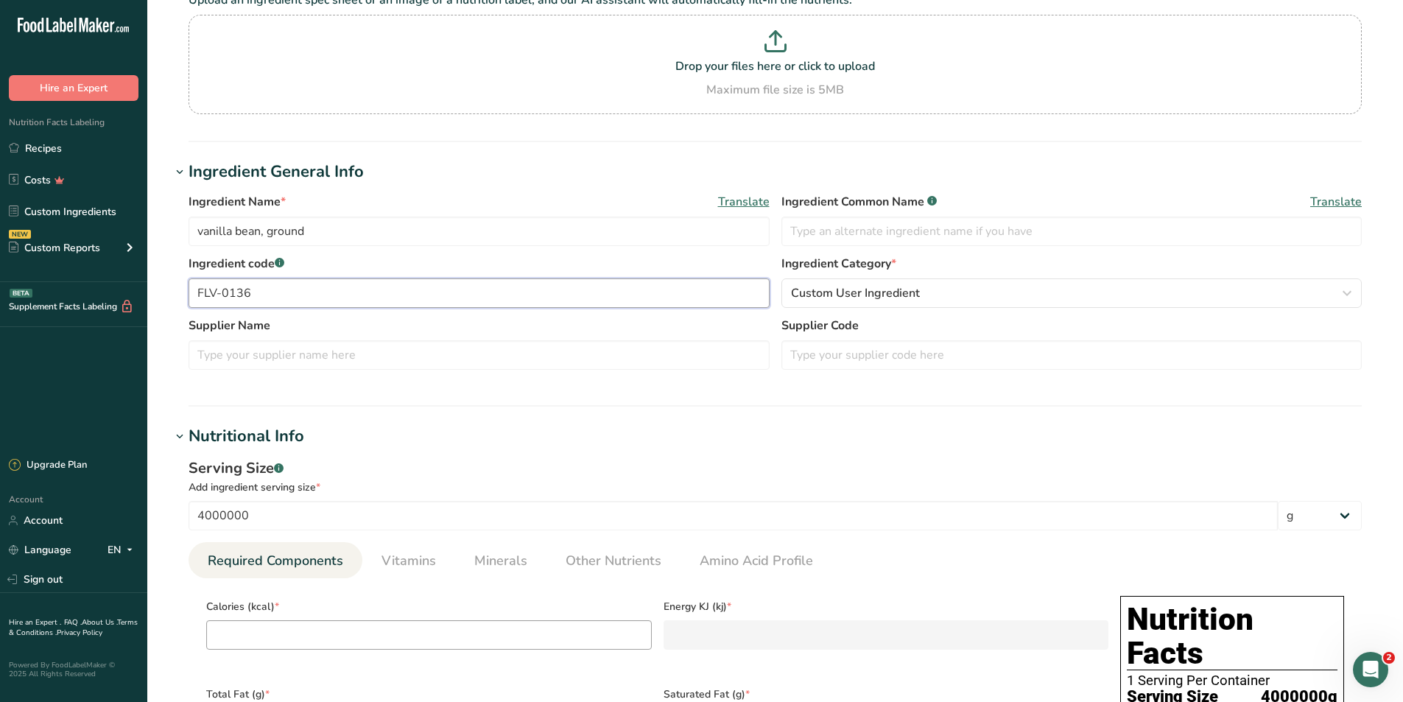
scroll to position [295, 0]
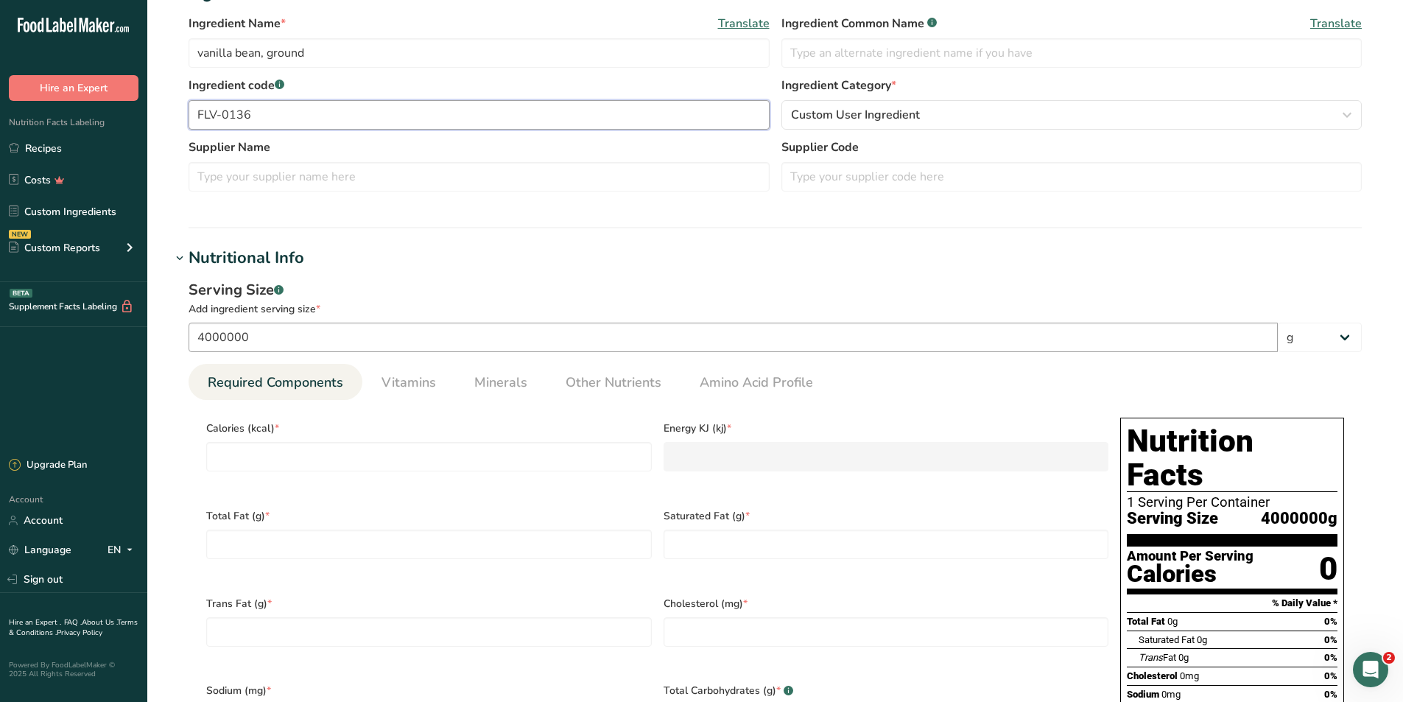
type input "FLV-0136"
click at [454, 347] on input "4000000" at bounding box center [733, 337] width 1089 height 29
type input "4"
type input "100"
click at [387, 451] on input "number" at bounding box center [429, 456] width 446 height 29
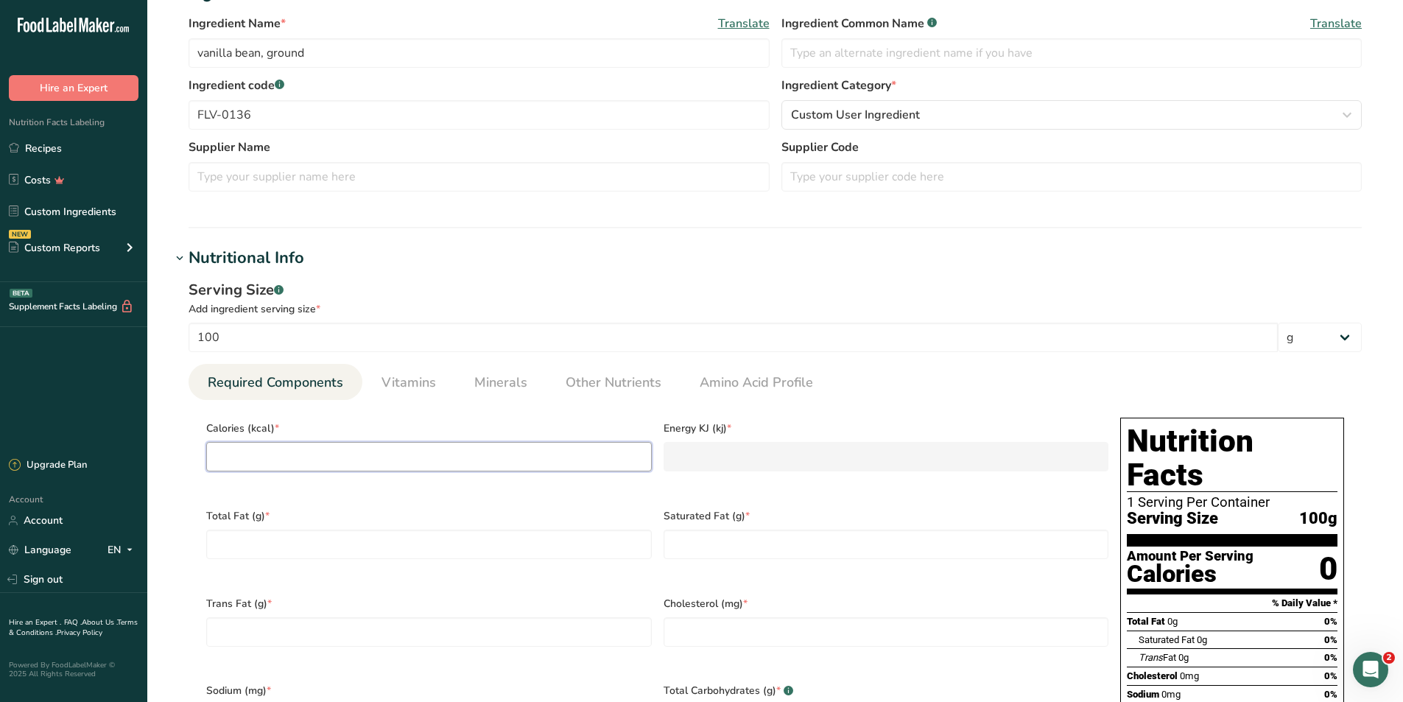
type input "3"
type KJ "12.6"
type input "33"
type KJ "138.1"
type input "333"
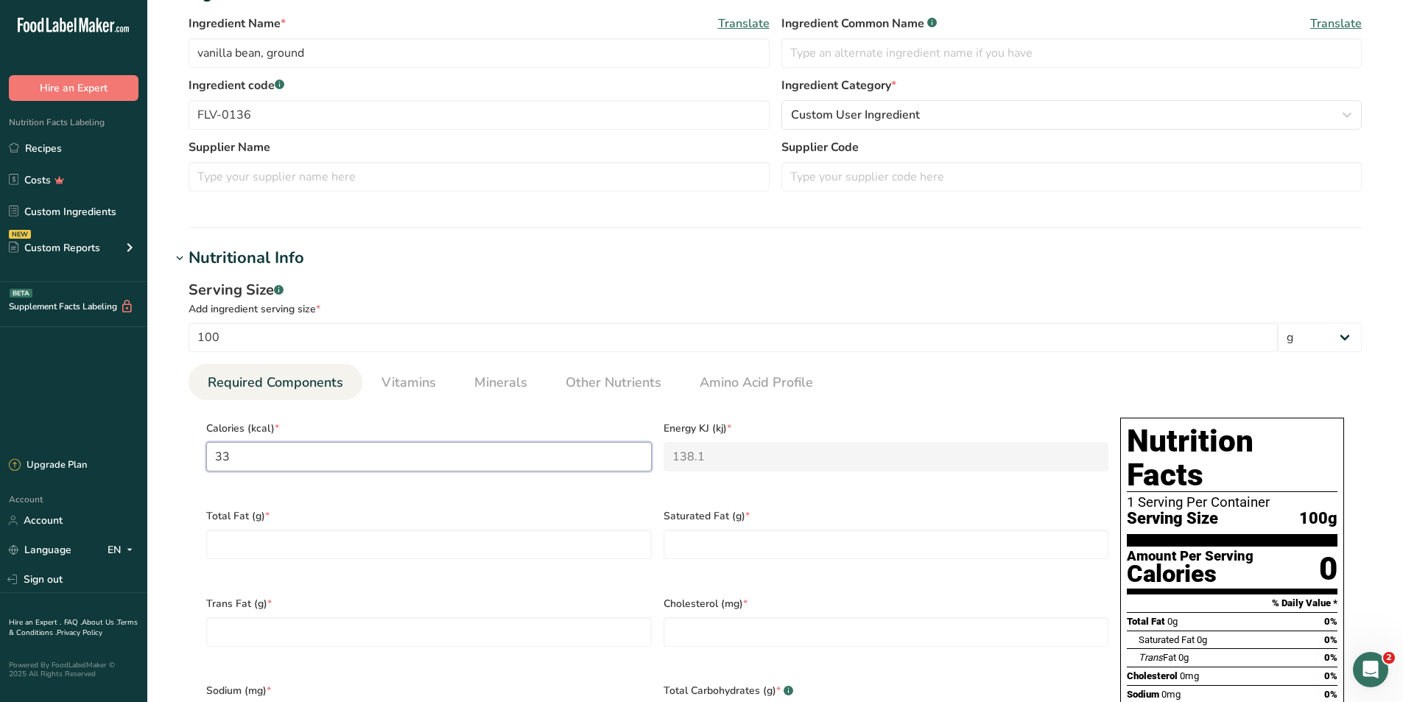
type KJ "1393.3"
type input "333"
type Fat "8.4"
type Fat "0"
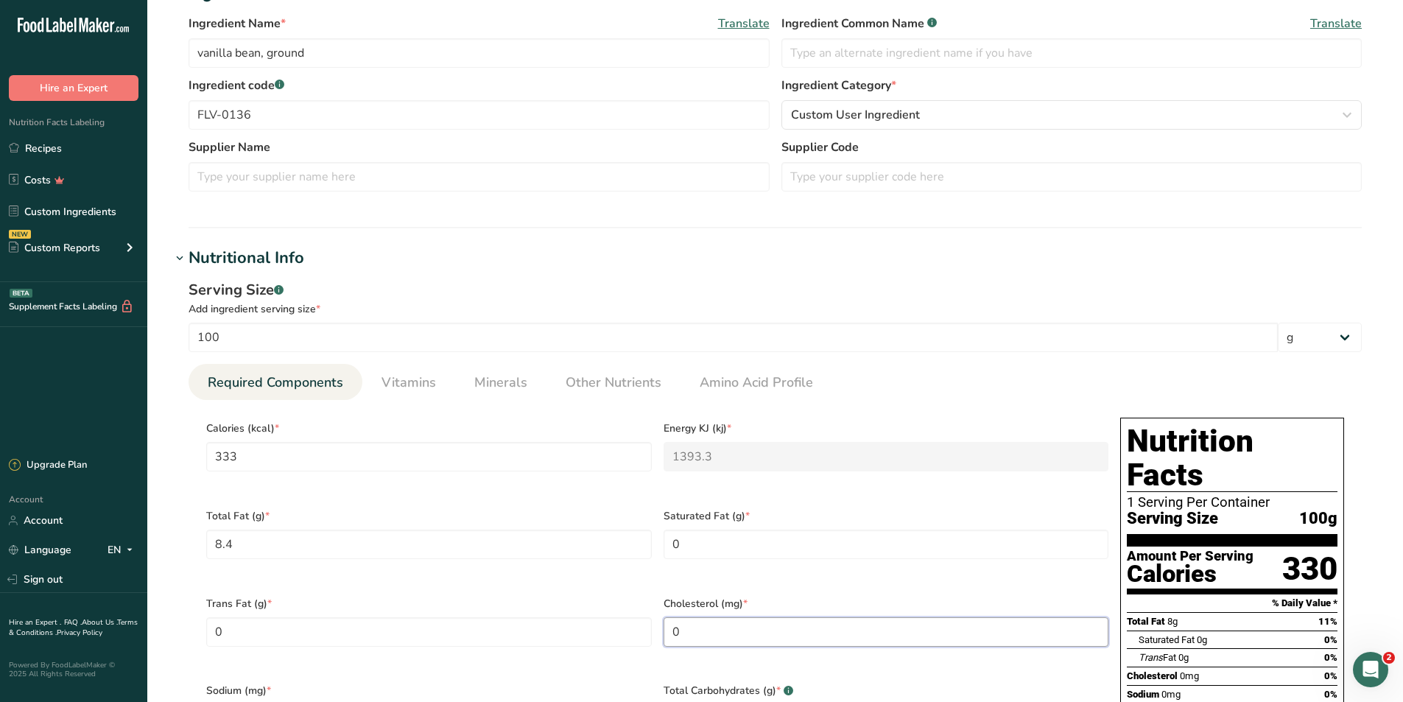
type input "0"
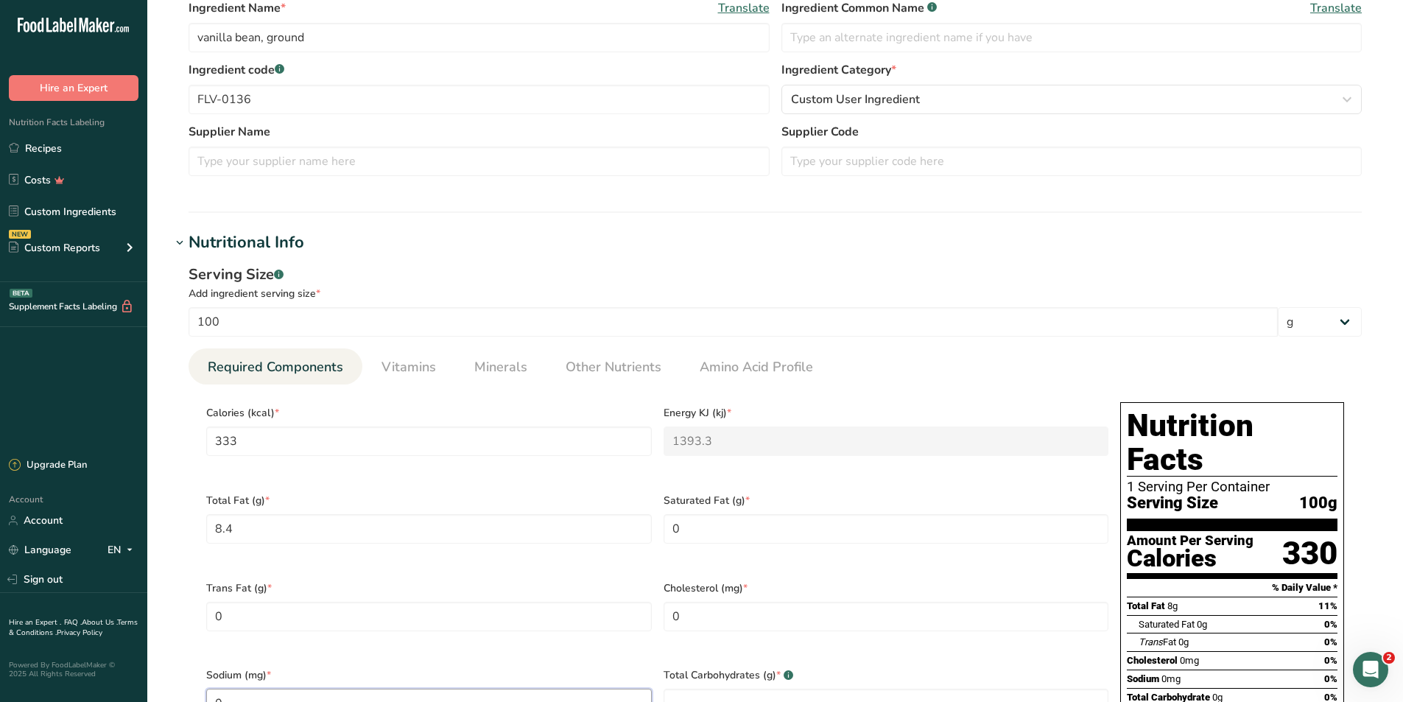
type input "0"
type Carbohydrates "66.7"
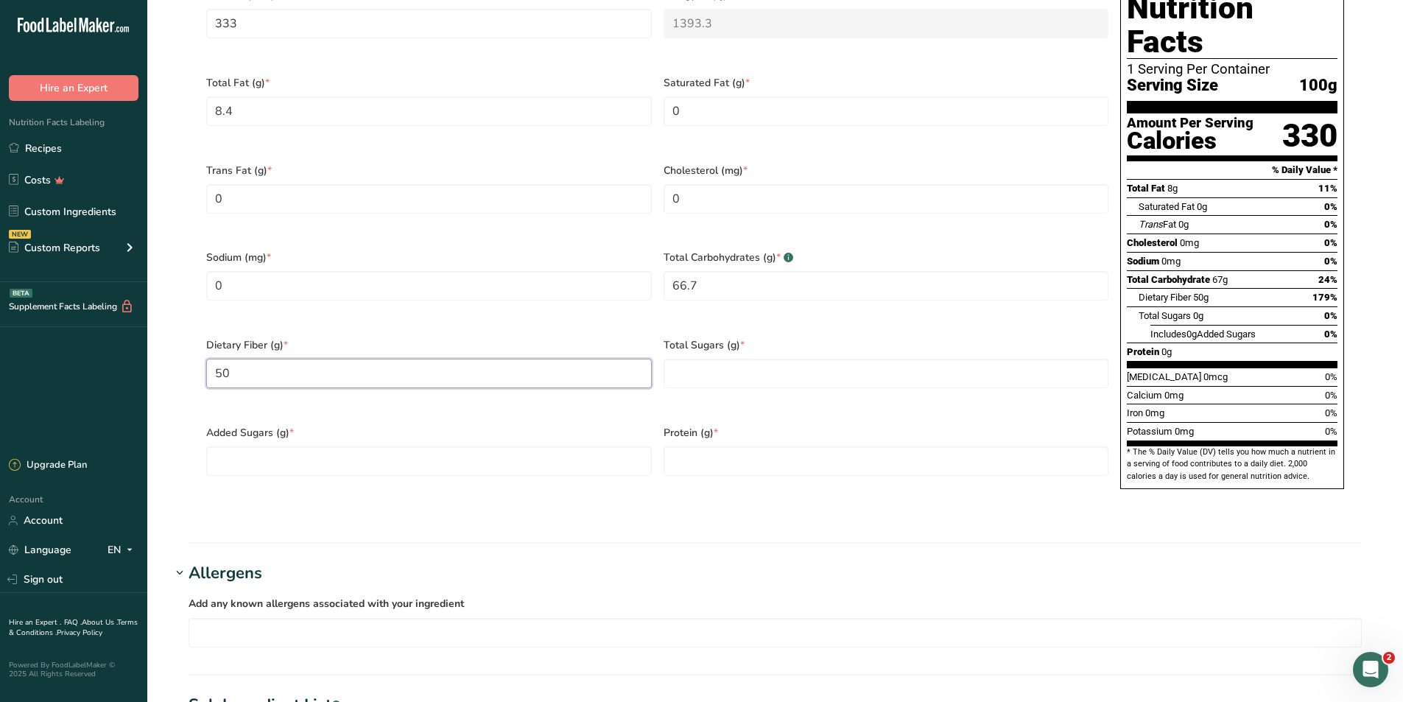
type Fiber "50"
type Sugars "16.7"
type Sugars "0.0"
type input "0.1"
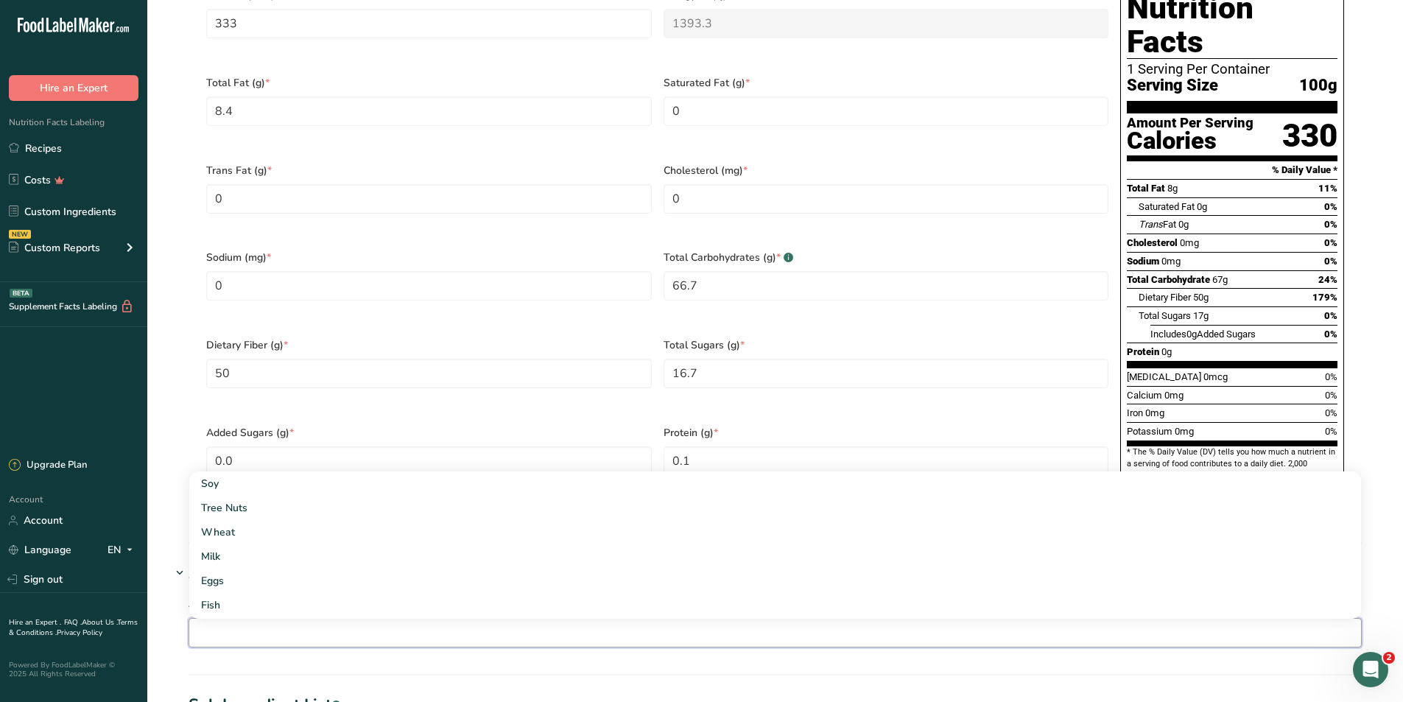
click at [577, 693] on h1 "Sub Ingredient List .a-a{fill:#347362;}.b-a{fill:#fff;}" at bounding box center [775, 705] width 1208 height 24
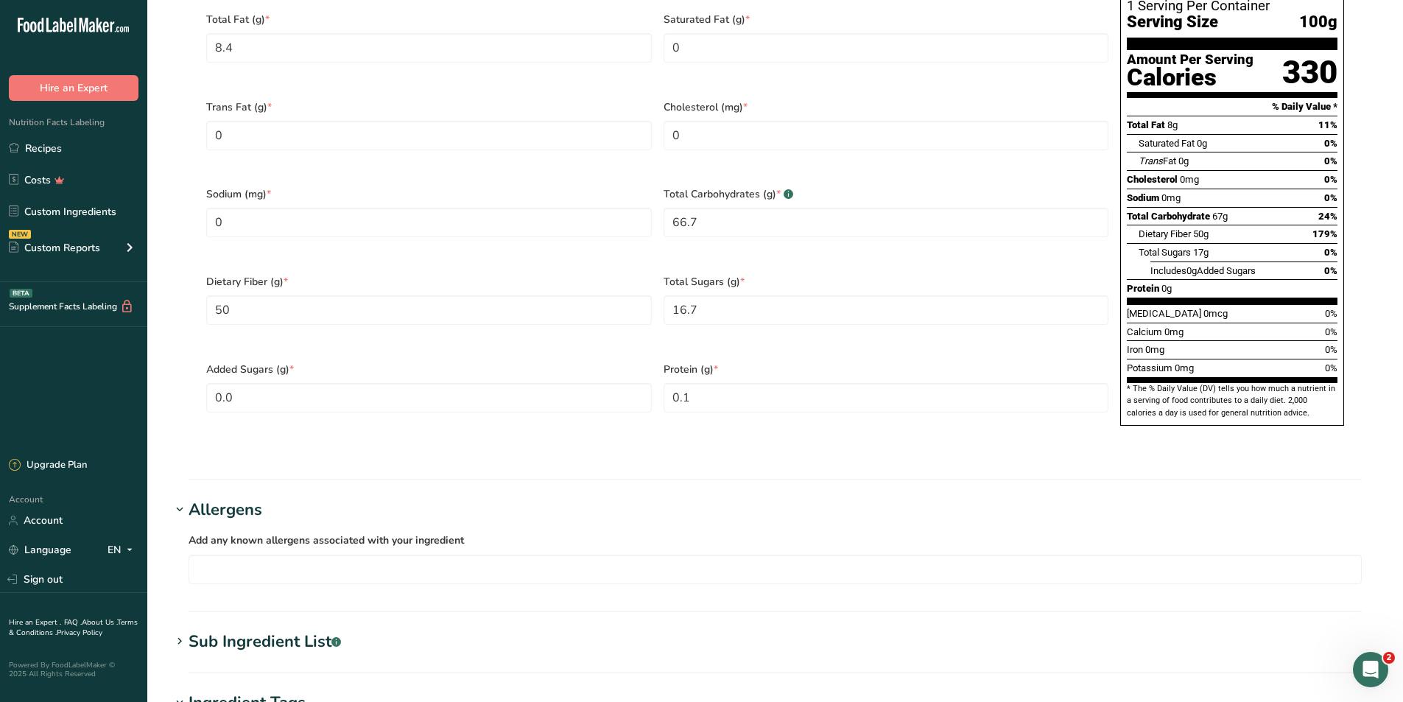
scroll to position [875, 0]
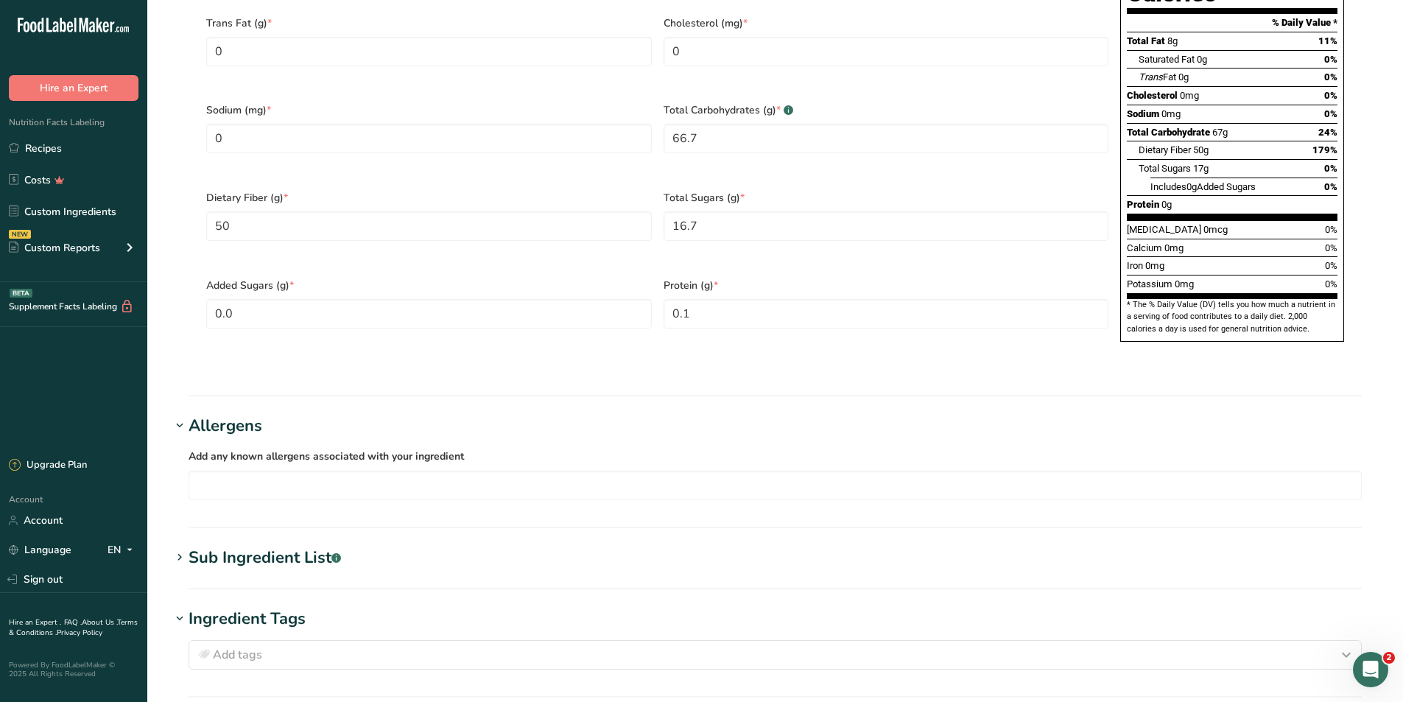
click at [384, 546] on h1 "Sub Ingredient List .a-a{fill:#347362;}.b-a{fill:#fff;}" at bounding box center [775, 558] width 1208 height 24
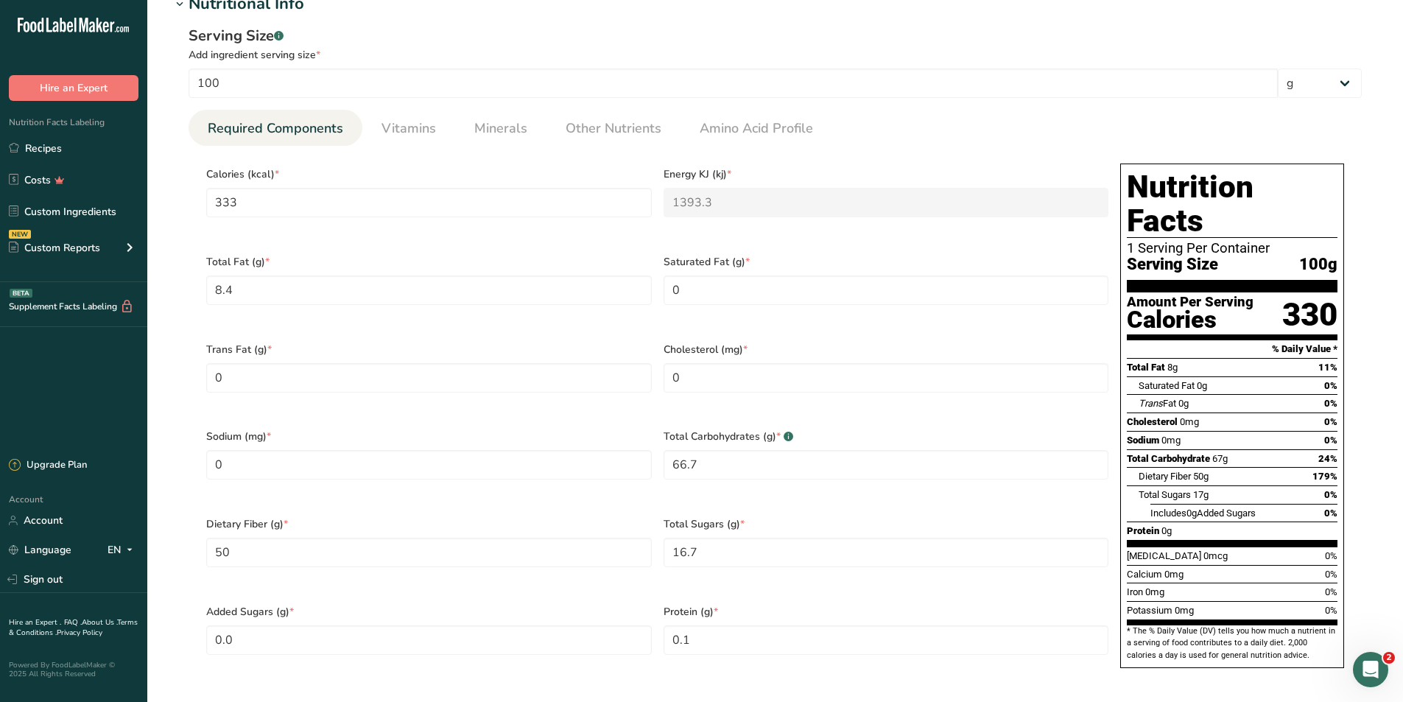
scroll to position [497, 0]
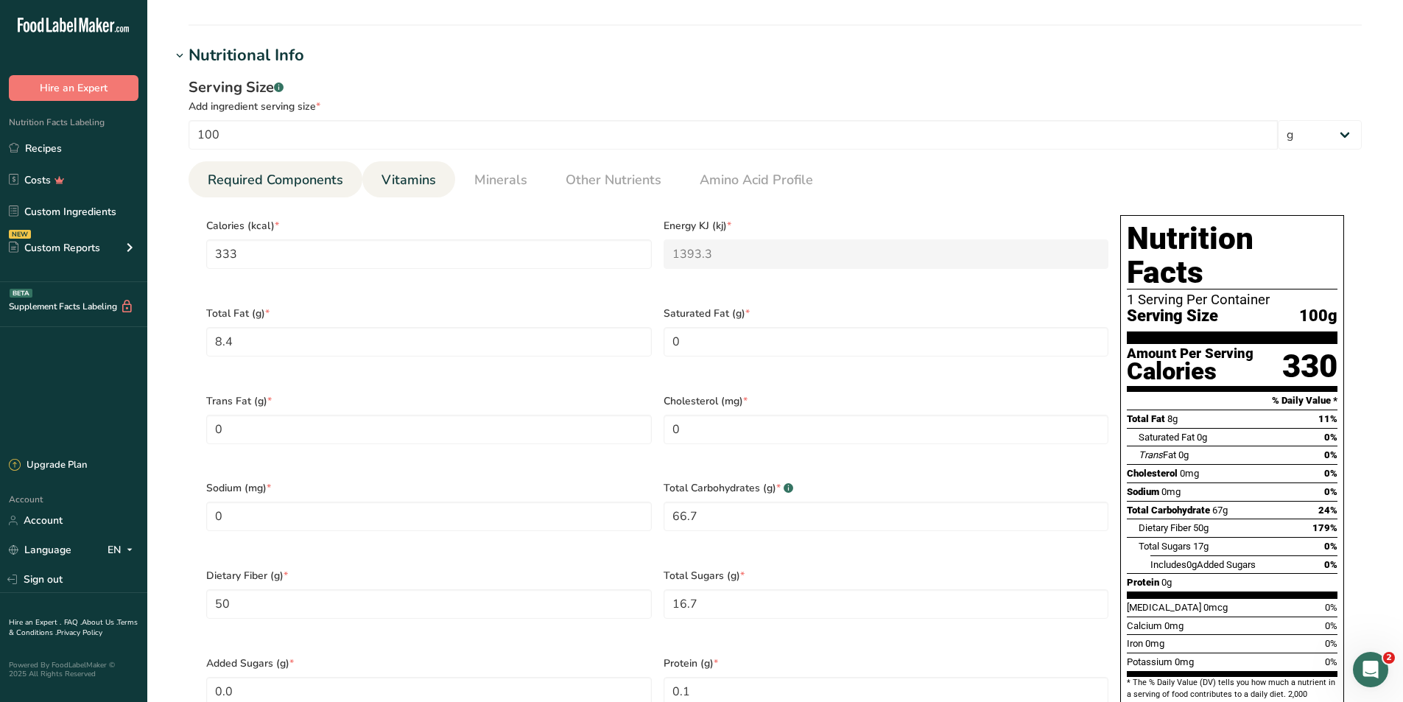
click at [415, 180] on span "Vitamins" at bounding box center [408, 180] width 54 height 20
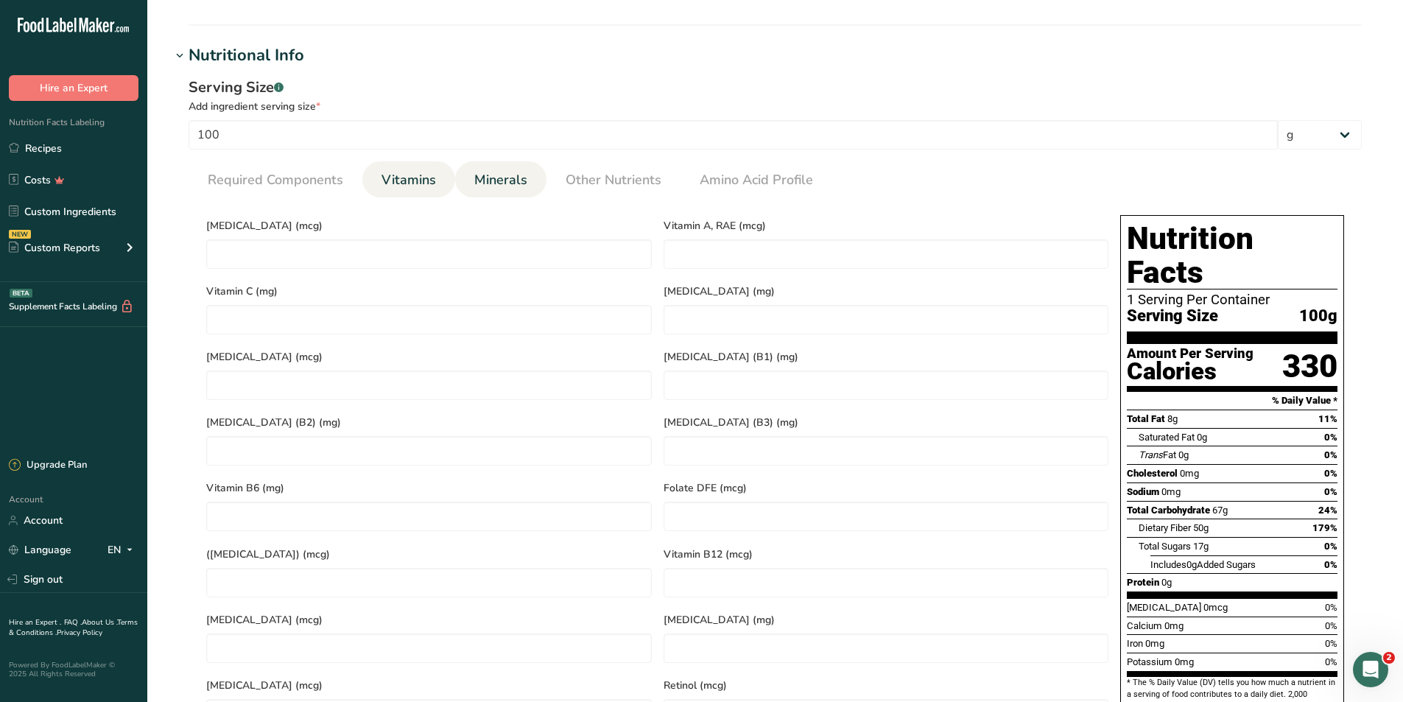
click at [501, 181] on span "Minerals" at bounding box center [500, 180] width 53 height 20
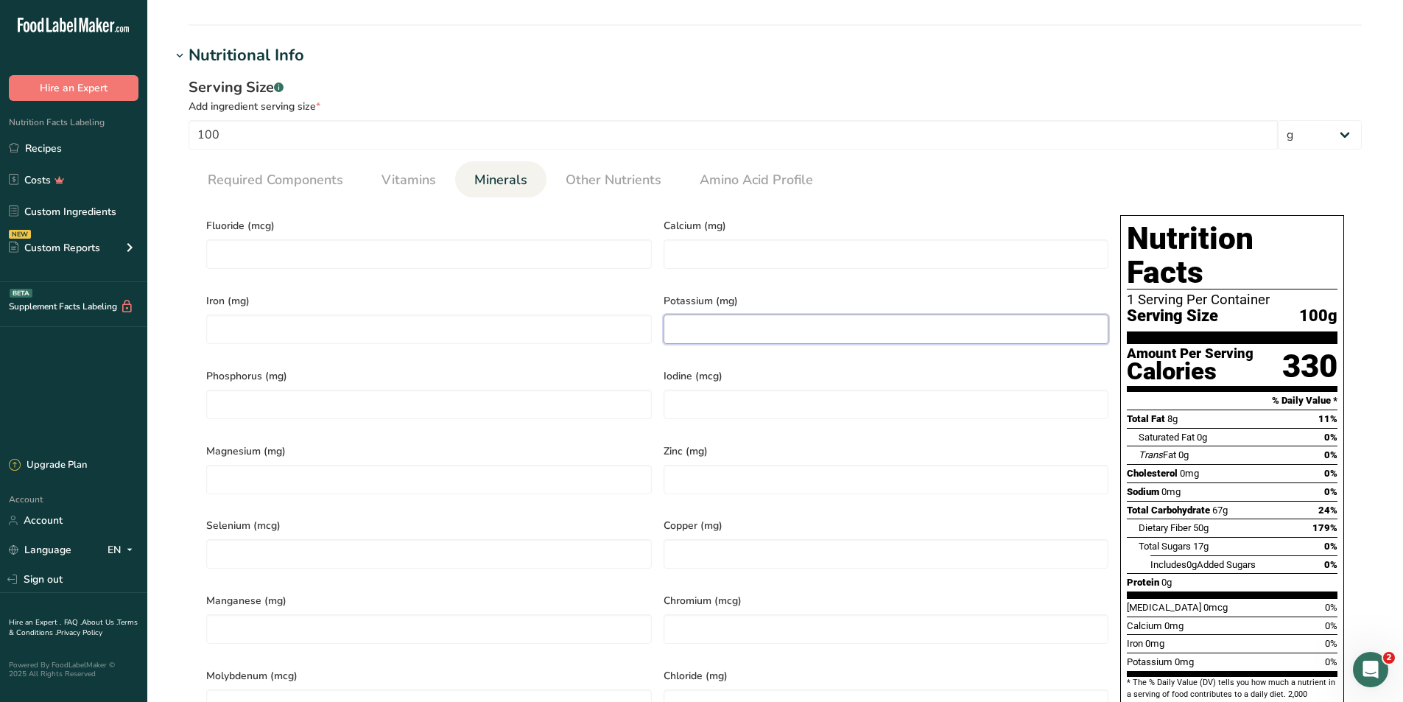
click at [789, 320] on input "number" at bounding box center [887, 328] width 446 height 29
type input "0.0"
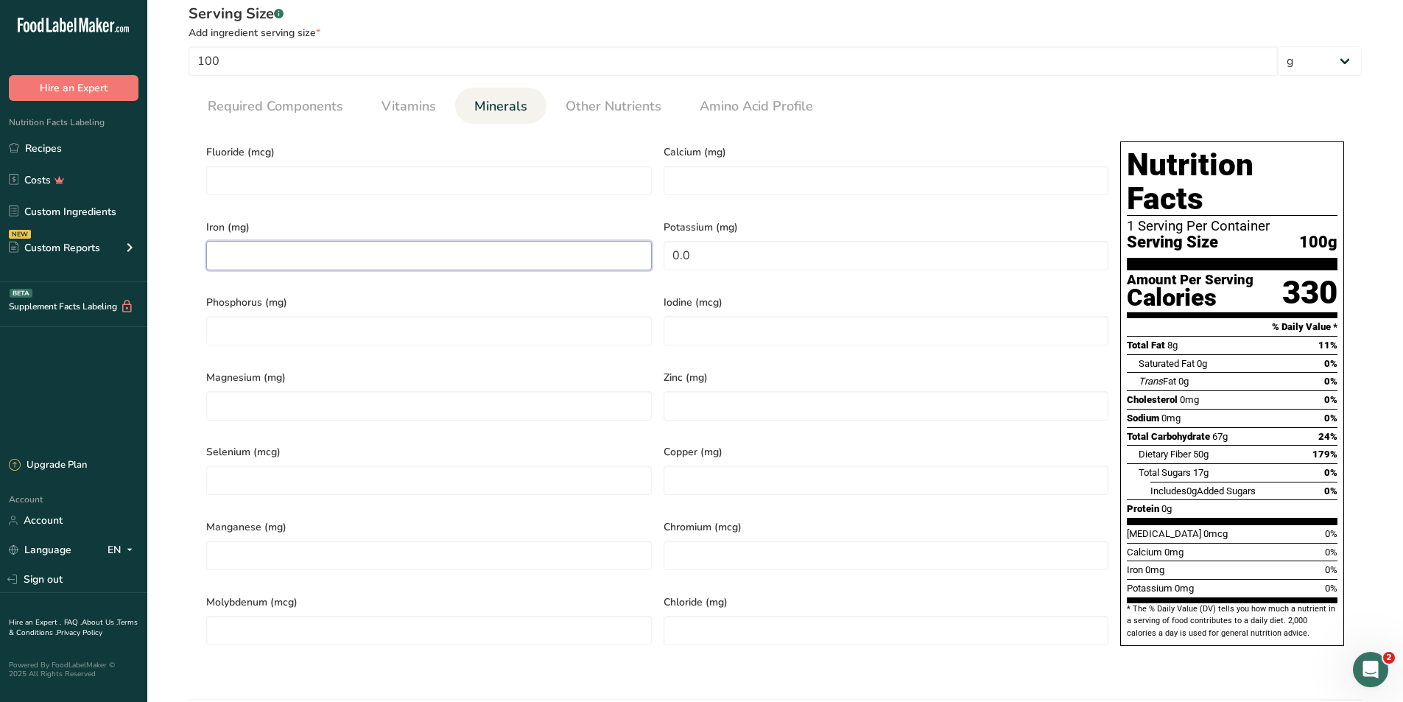
click at [346, 247] on input "number" at bounding box center [429, 255] width 446 height 29
type input "0.0"
click at [800, 171] on input "number" at bounding box center [887, 180] width 446 height 29
type input "667.0"
click at [465, 270] on div "Iron (mg) 0.0" at bounding box center [428, 248] width 457 height 75
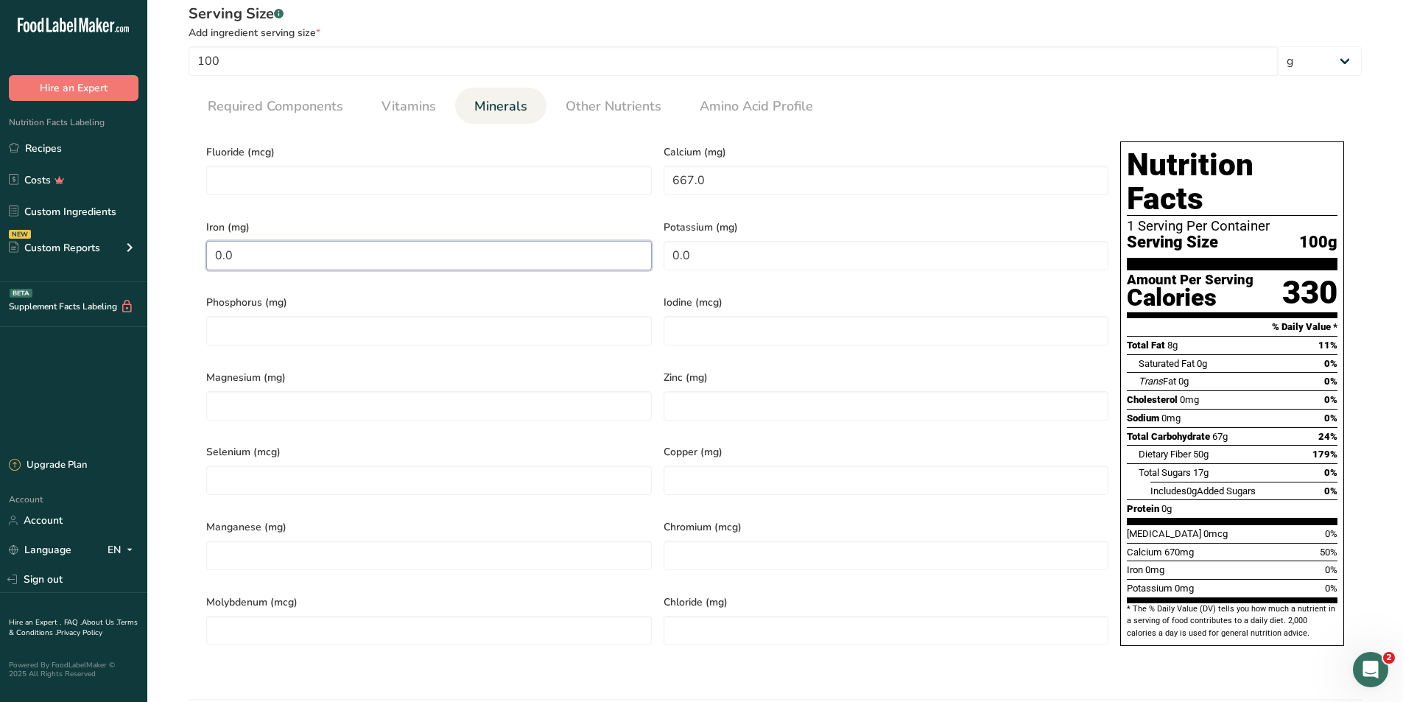
click at [473, 255] on input "0.0" at bounding box center [429, 255] width 446 height 29
type input "0"
type input "2.7"
click at [414, 99] on span "Vitamins" at bounding box center [408, 106] width 54 height 20
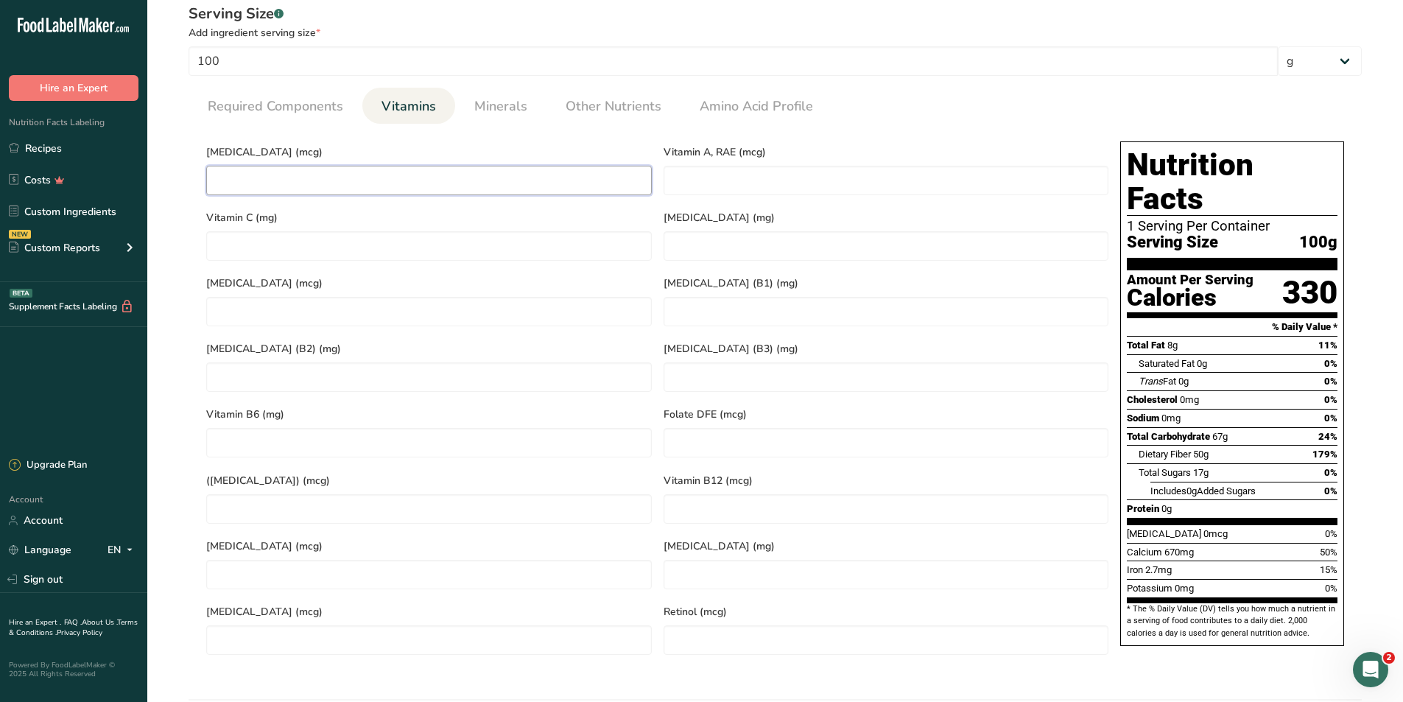
click at [401, 180] on D "number" at bounding box center [429, 180] width 446 height 29
type D "0.0"
click at [292, 93] on link "Required Components" at bounding box center [275, 107] width 147 height 38
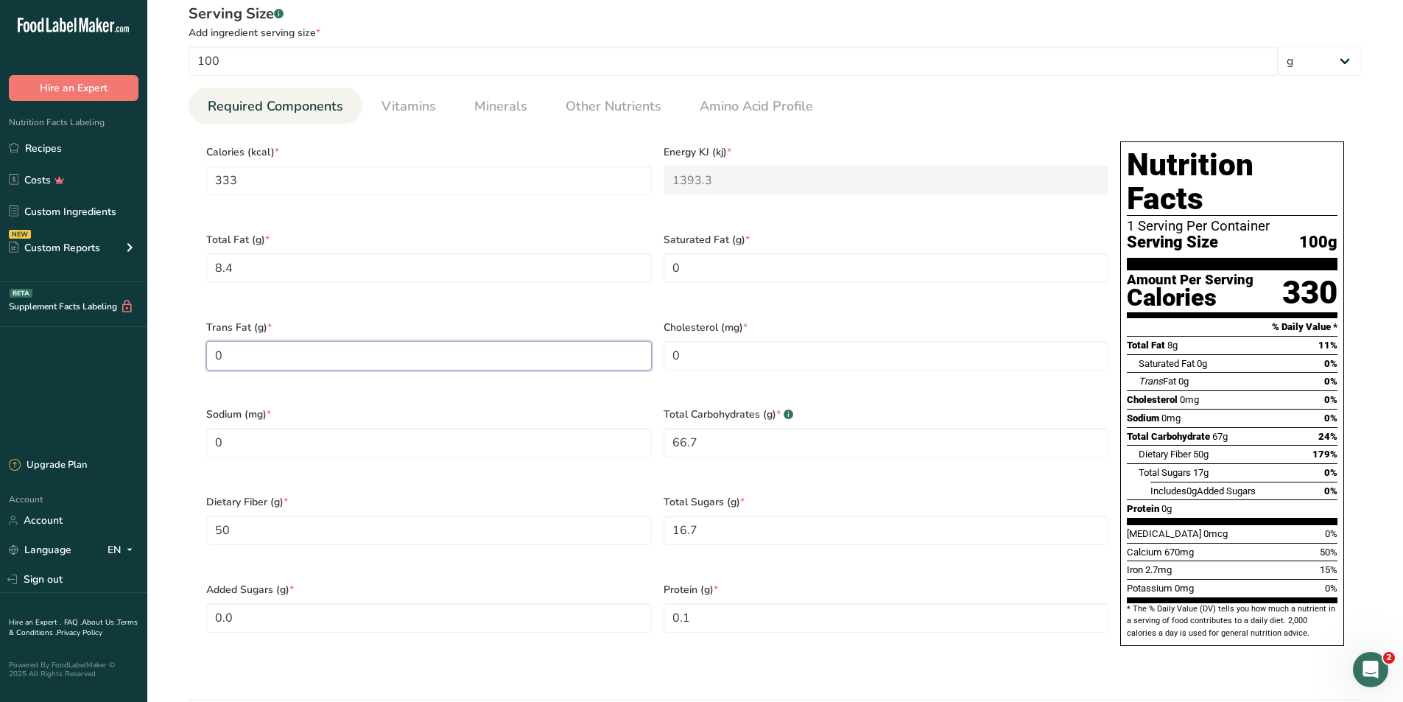
click at [371, 354] on Fat "0" at bounding box center [429, 355] width 446 height 29
type Fat "0.0"
click at [365, 428] on input "0" at bounding box center [429, 442] width 446 height 29
type input "0.0"
click at [762, 352] on input "0" at bounding box center [887, 355] width 446 height 29
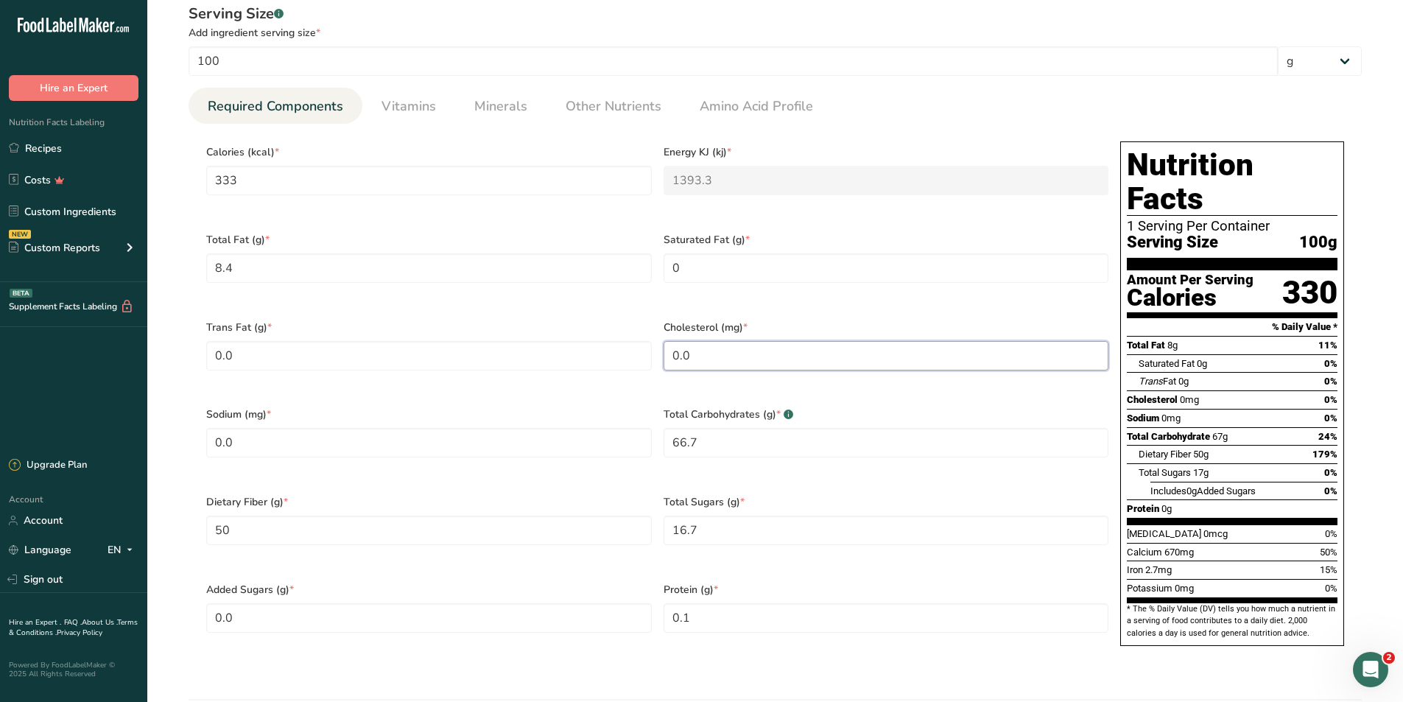
type input "0.0"
click at [778, 233] on span "Saturated Fat (g) *" at bounding box center [887, 239] width 446 height 15
click at [757, 264] on Fat "0" at bounding box center [887, 267] width 446 height 29
type Fat "0.0"
click at [378, 141] on div "Calories (kcal) * 333" at bounding box center [428, 179] width 457 height 88
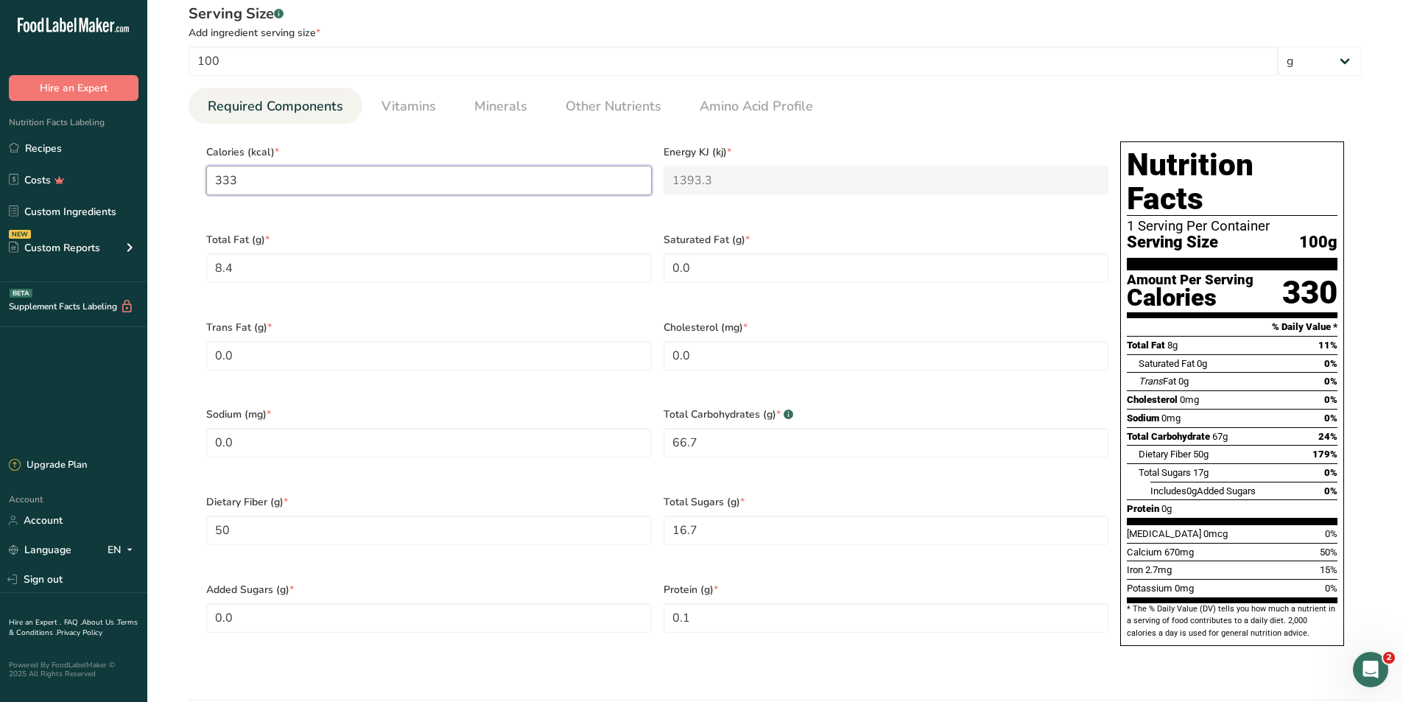
click at [356, 175] on input "333" at bounding box center [429, 180] width 446 height 29
type input "333.0"
click at [356, 527] on div "Dietary Fiber (g) * 50" at bounding box center [428, 529] width 457 height 88
click at [411, 515] on Fiber "50" at bounding box center [429, 529] width 446 height 29
type Fiber "50.0"
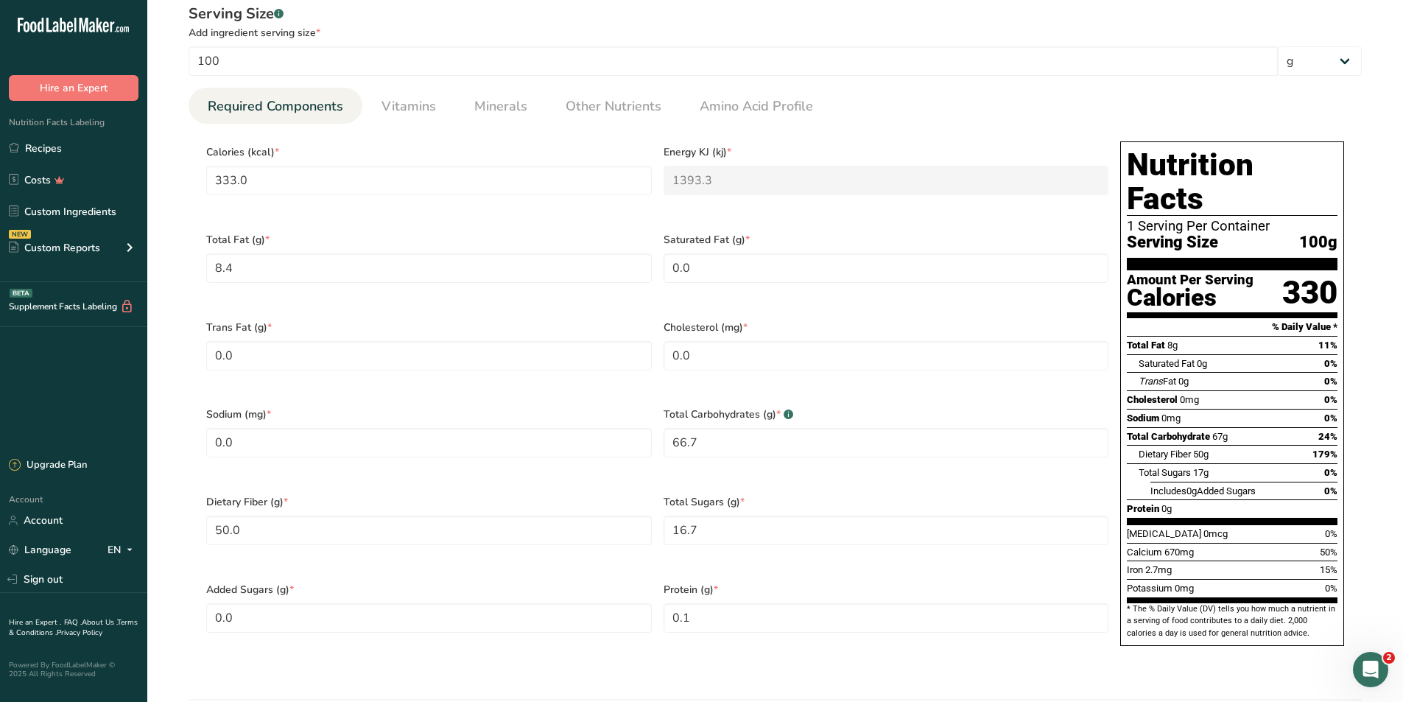
click at [861, 573] on div "Protein (g) * 0.1" at bounding box center [886, 617] width 457 height 88
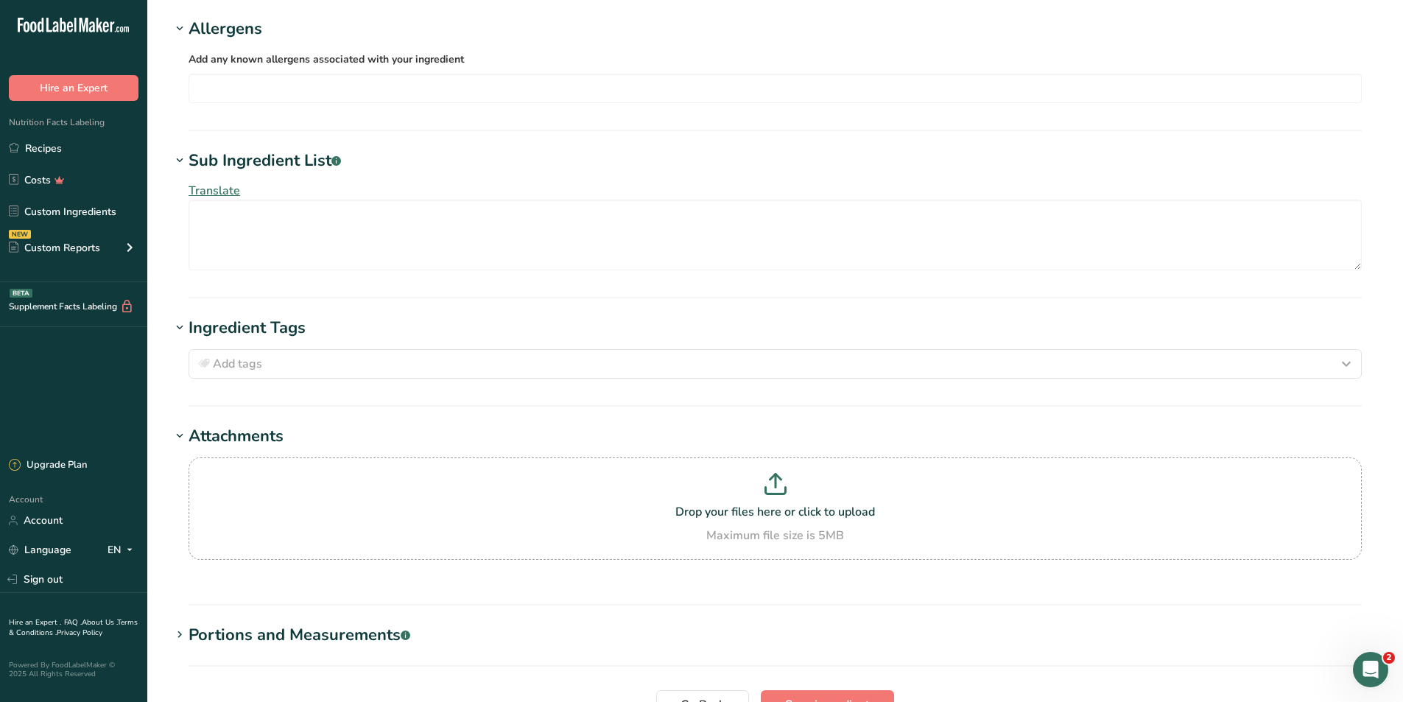
scroll to position [1381, 0]
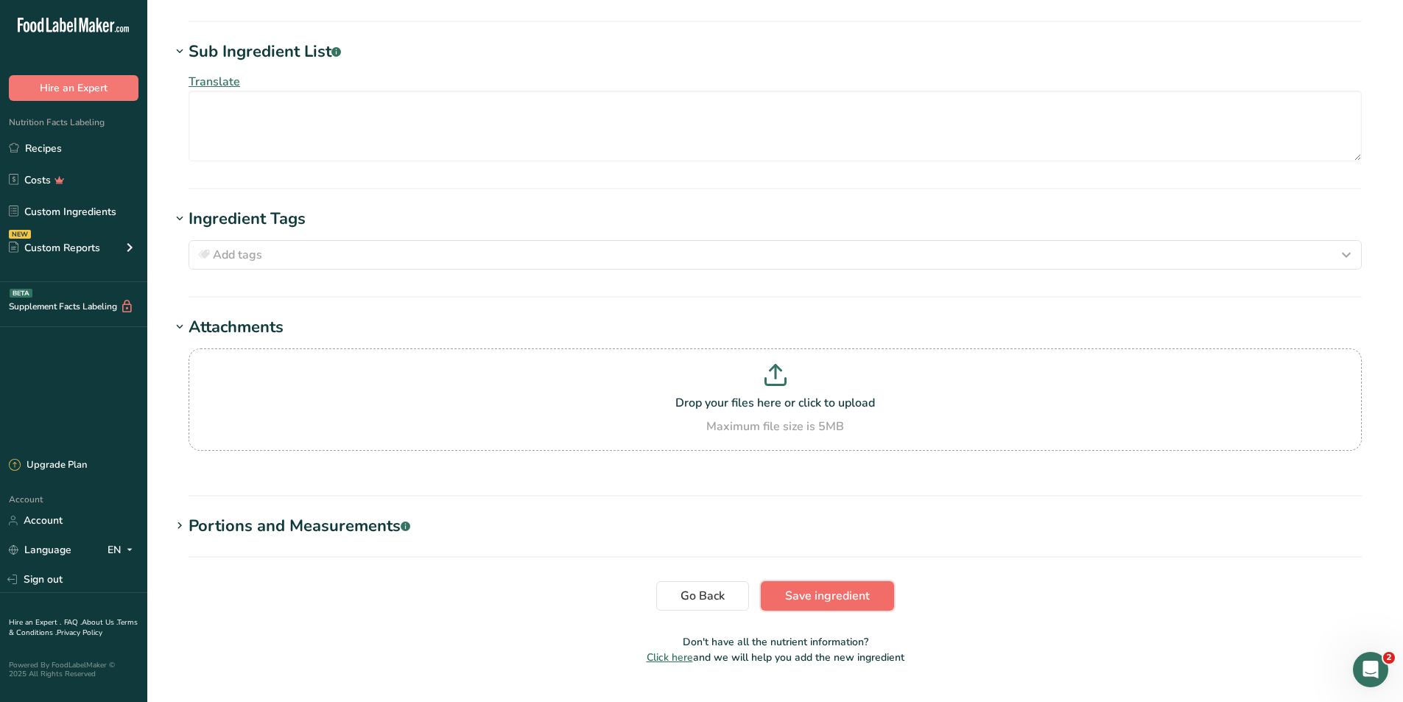
click at [819, 587] on span "Save ingredient" at bounding box center [827, 596] width 85 height 18
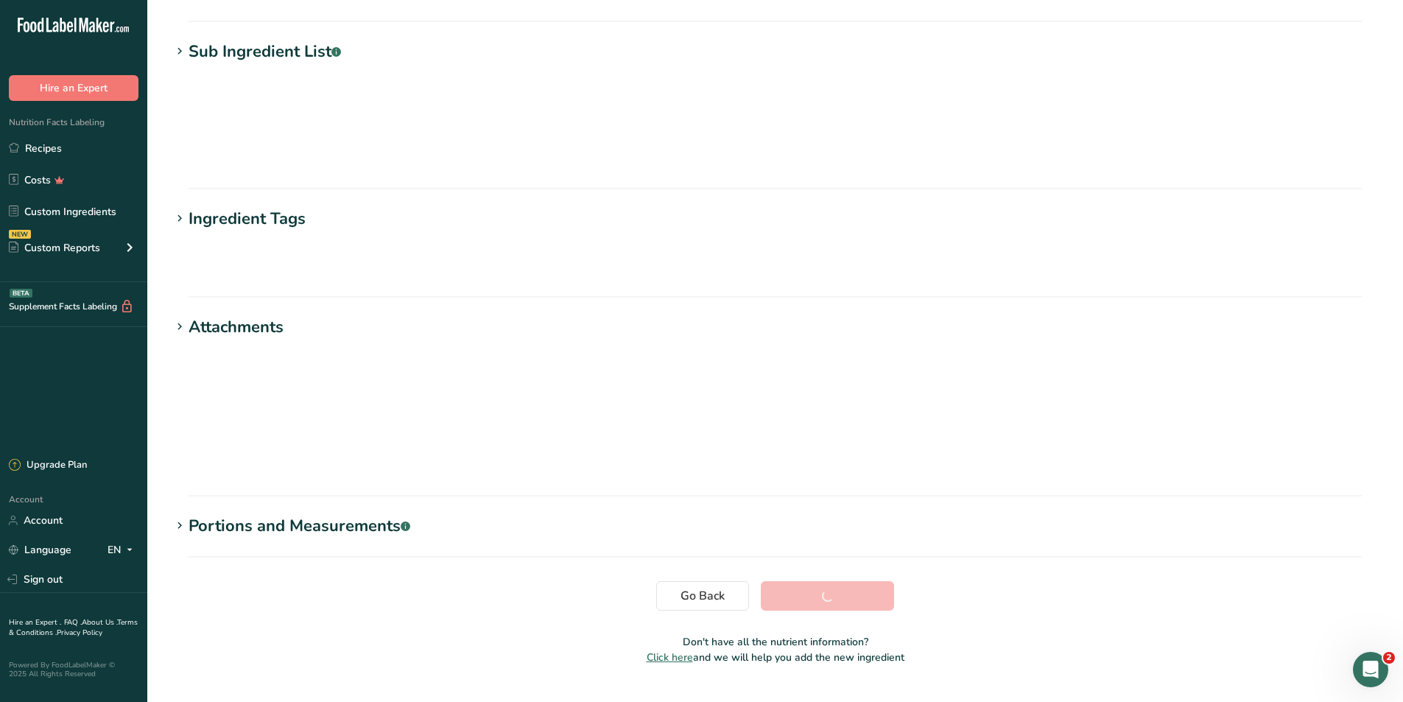
scroll to position [16, 0]
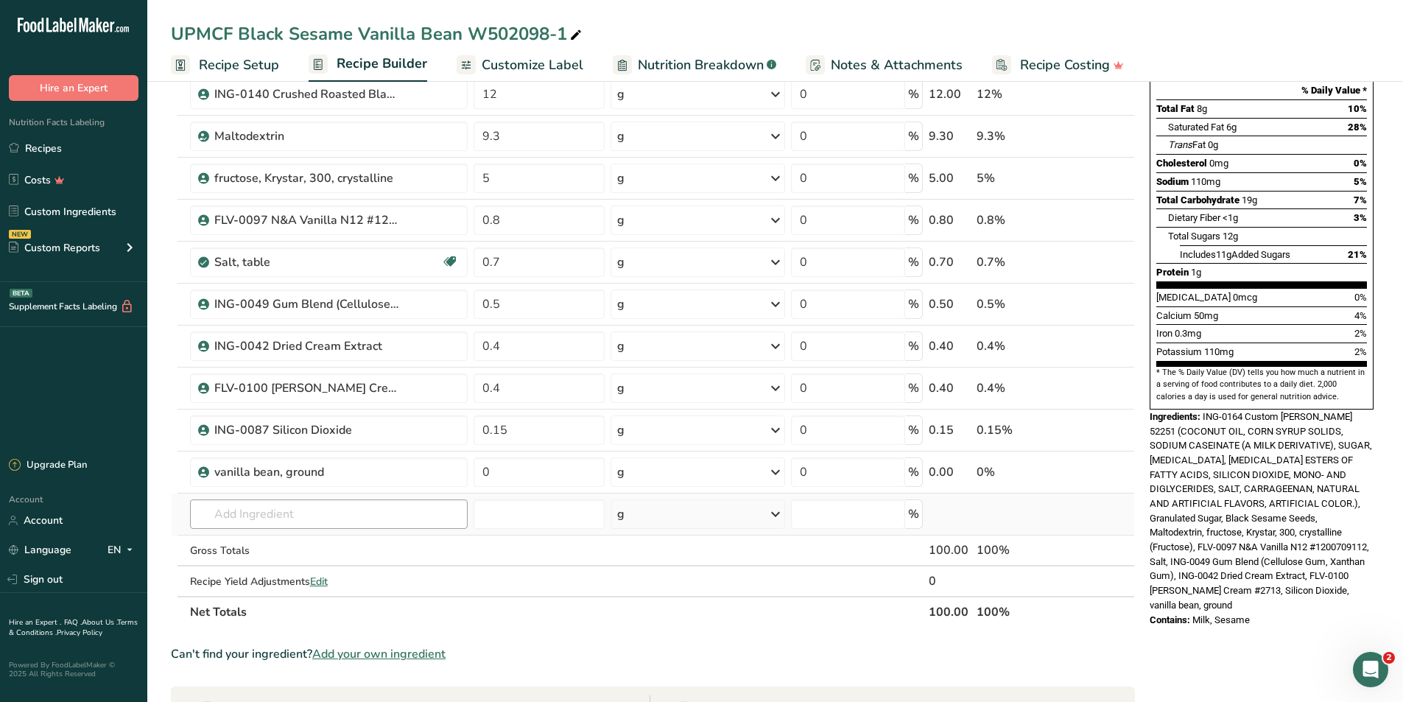
scroll to position [221, 0]
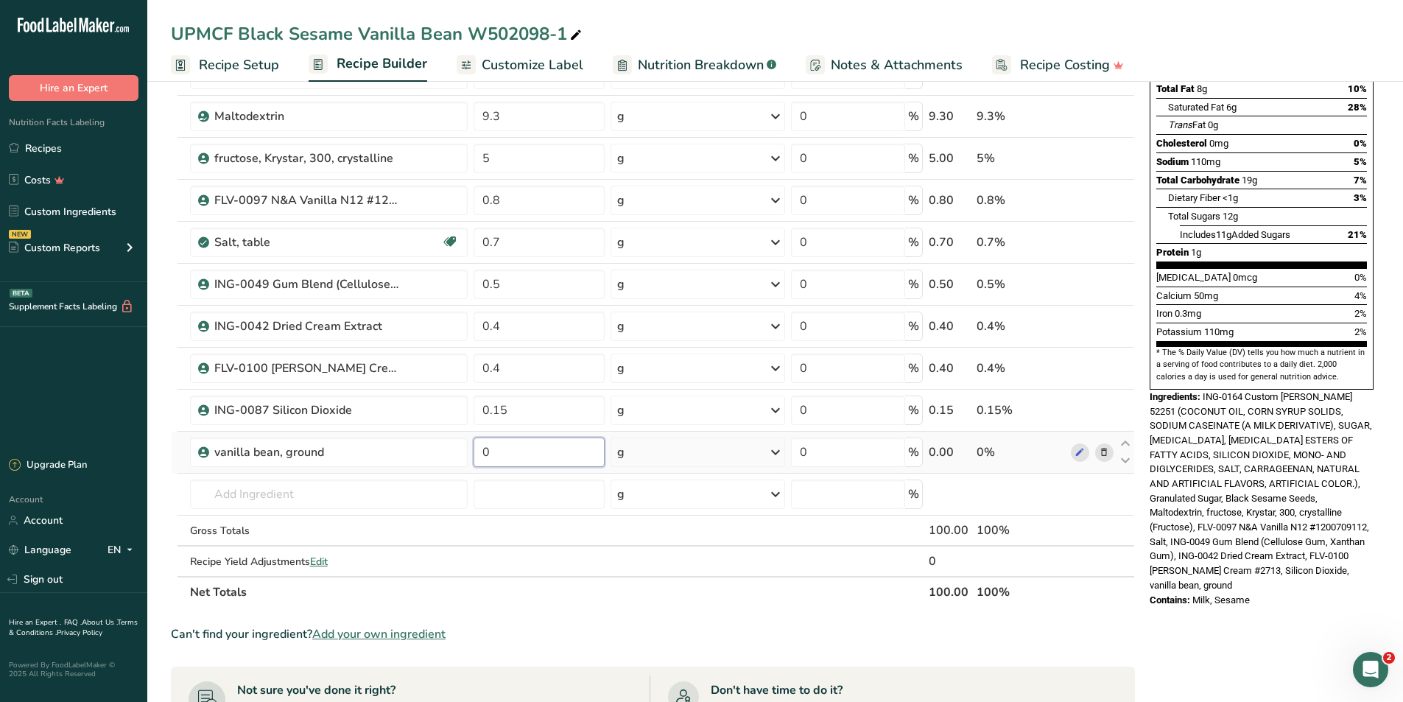
click at [521, 458] on input "0" at bounding box center [539, 451] width 131 height 29
type input "0.192"
click at [399, 496] on div "Ingredient * Amount * Unit * Waste * .a-a{fill:#347362;}.b-a{fill:#fff;} Grams …" at bounding box center [653, 272] width 964 height 669
click at [737, 621] on section "Ingredient * Amount * Unit * Waste * .a-a{fill:#347362;}.b-a{fill:#fff;} Grams …" at bounding box center [653, 521] width 964 height 1167
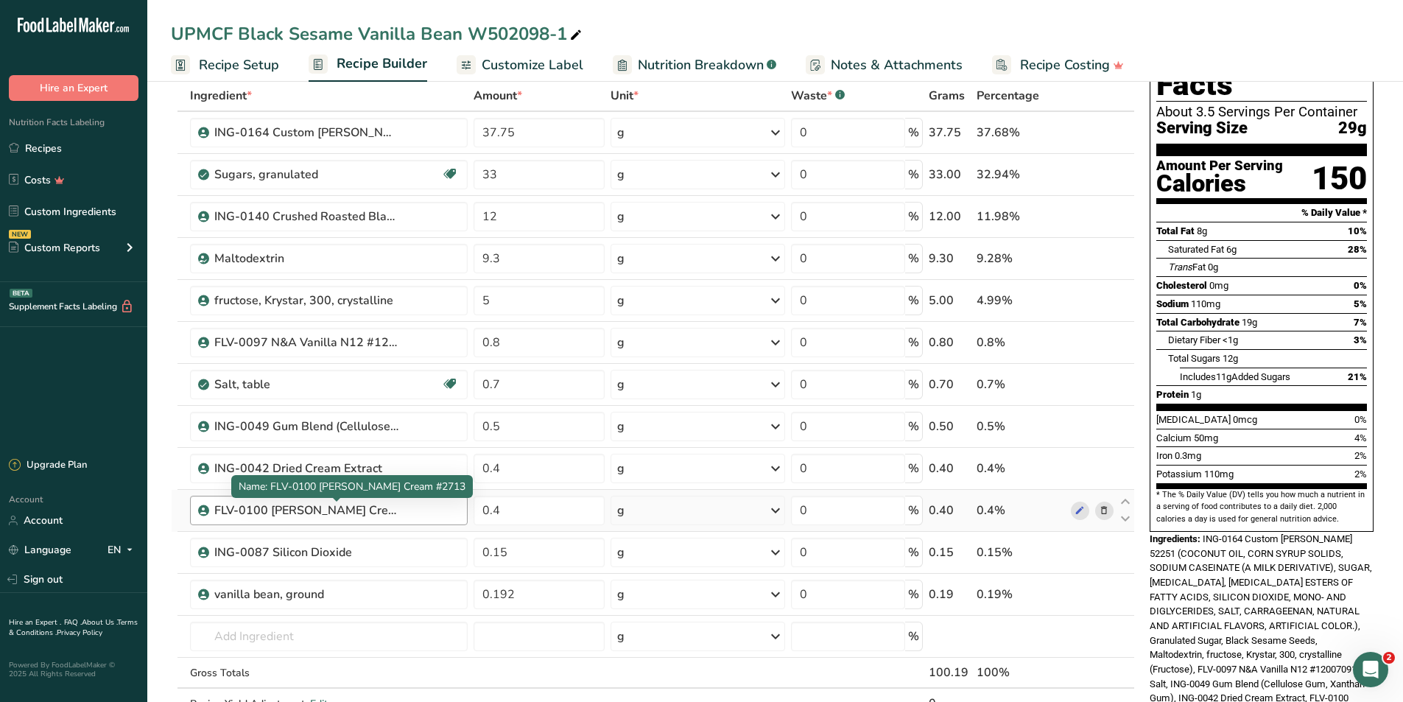
scroll to position [0, 0]
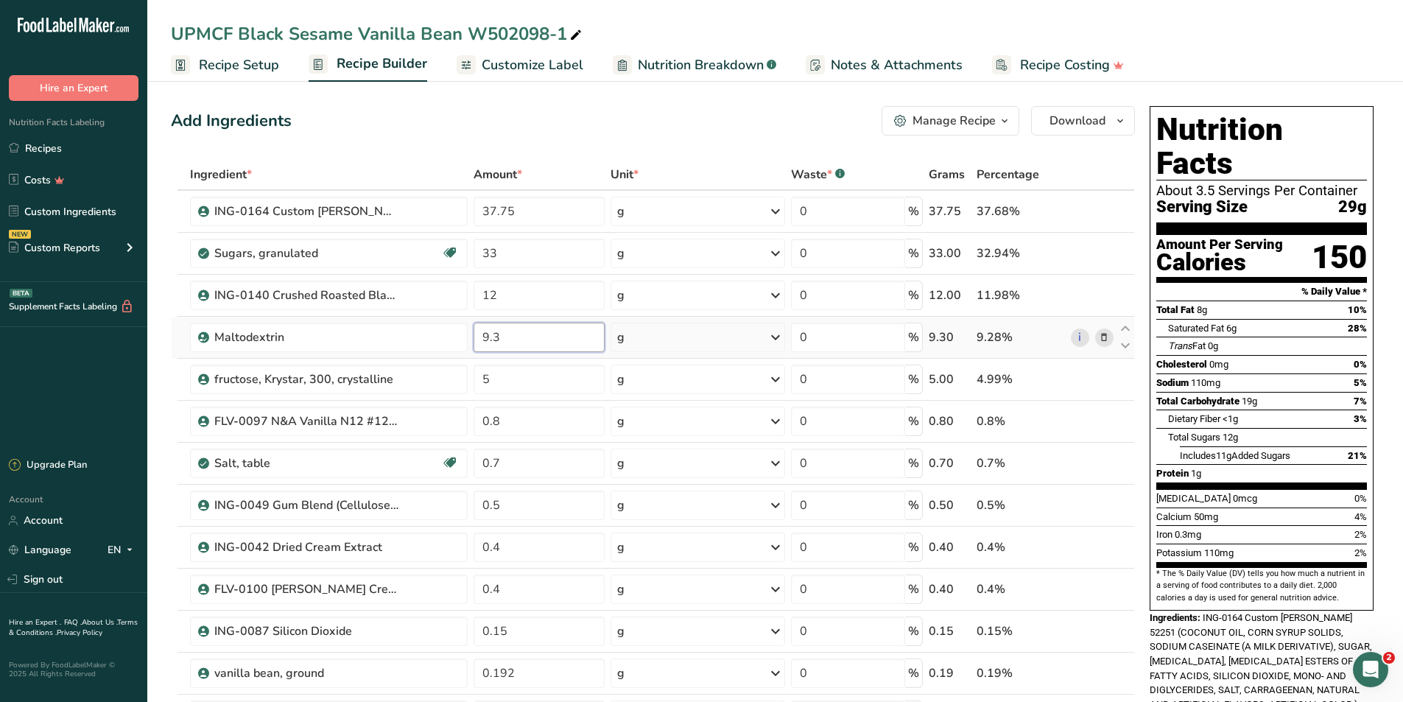
click at [509, 334] on input "9.3" at bounding box center [539, 337] width 131 height 29
type input "9"
type input "7.44"
click at [529, 388] on div "Ingredient * Amount * Unit * Waste * .a-a{fill:#347362;}.b-a{fill:#fff;} Grams …" at bounding box center [653, 493] width 964 height 669
click at [240, 60] on span "Recipe Setup" at bounding box center [239, 65] width 80 height 20
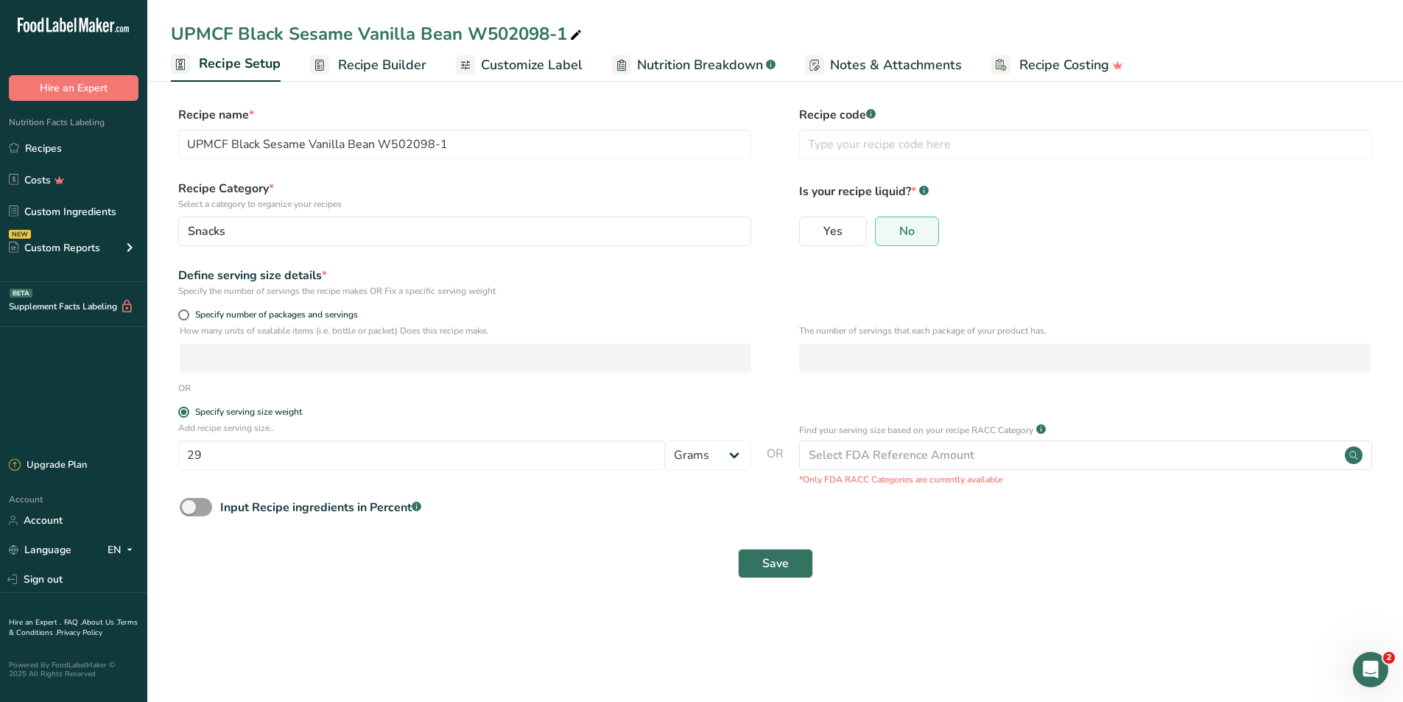
click at [327, 73] on rect at bounding box center [319, 64] width 19 height 19
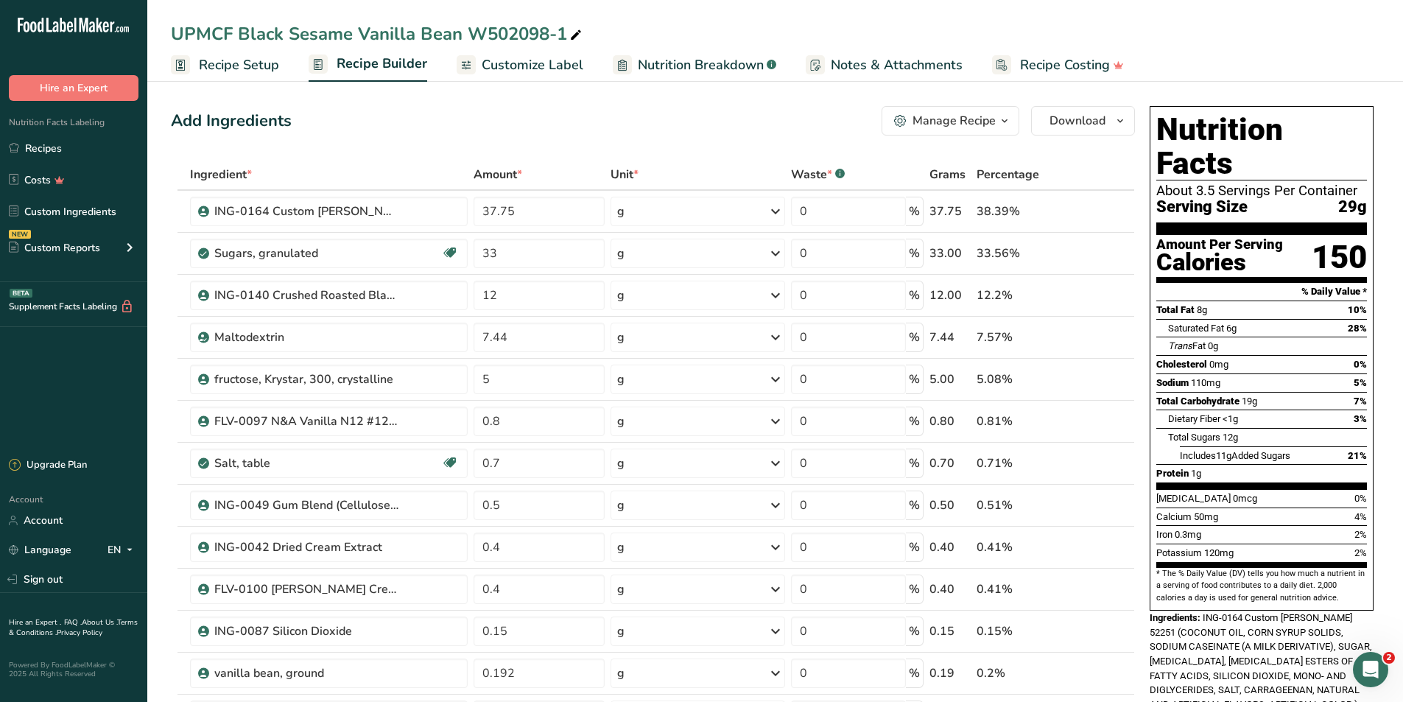
click at [235, 64] on span "Recipe Setup" at bounding box center [239, 65] width 80 height 20
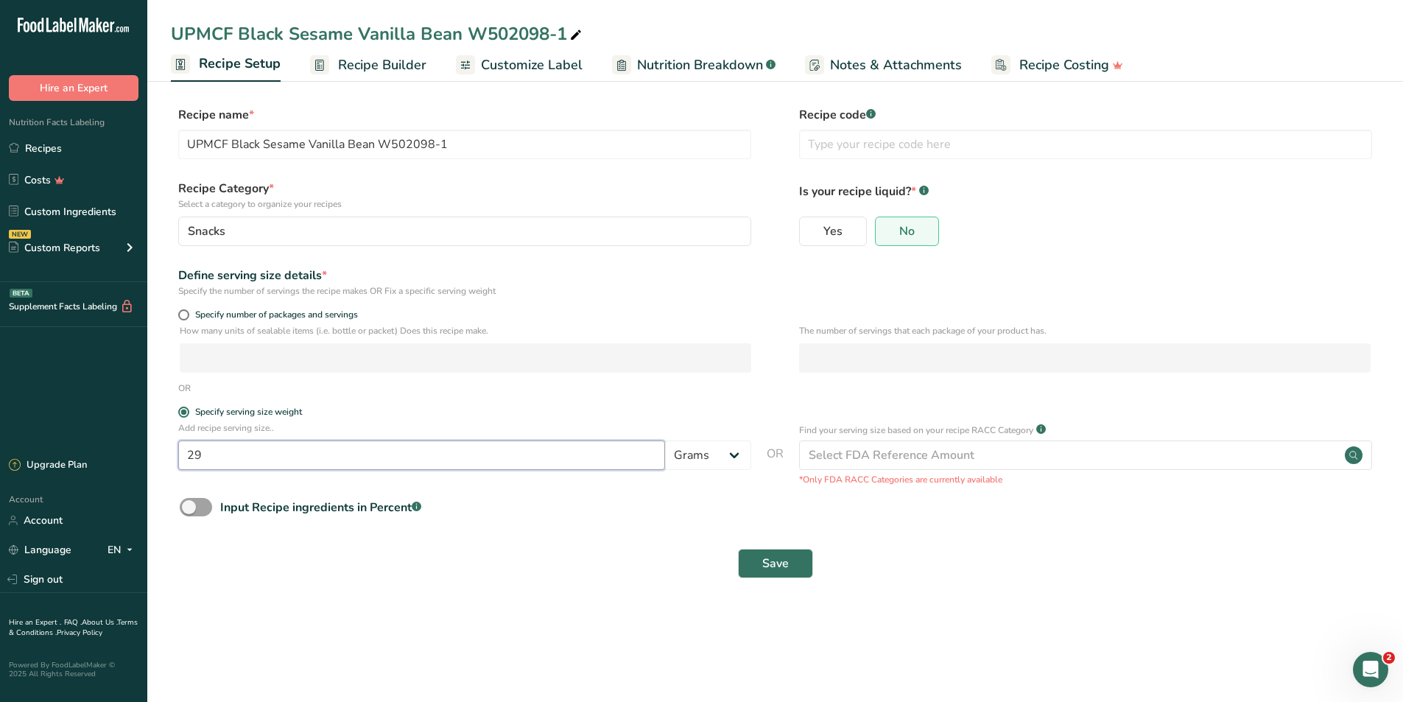
click at [293, 449] on input "29" at bounding box center [421, 454] width 487 height 29
type input "40"
click at [466, 556] on div "Save" at bounding box center [775, 563] width 1191 height 29
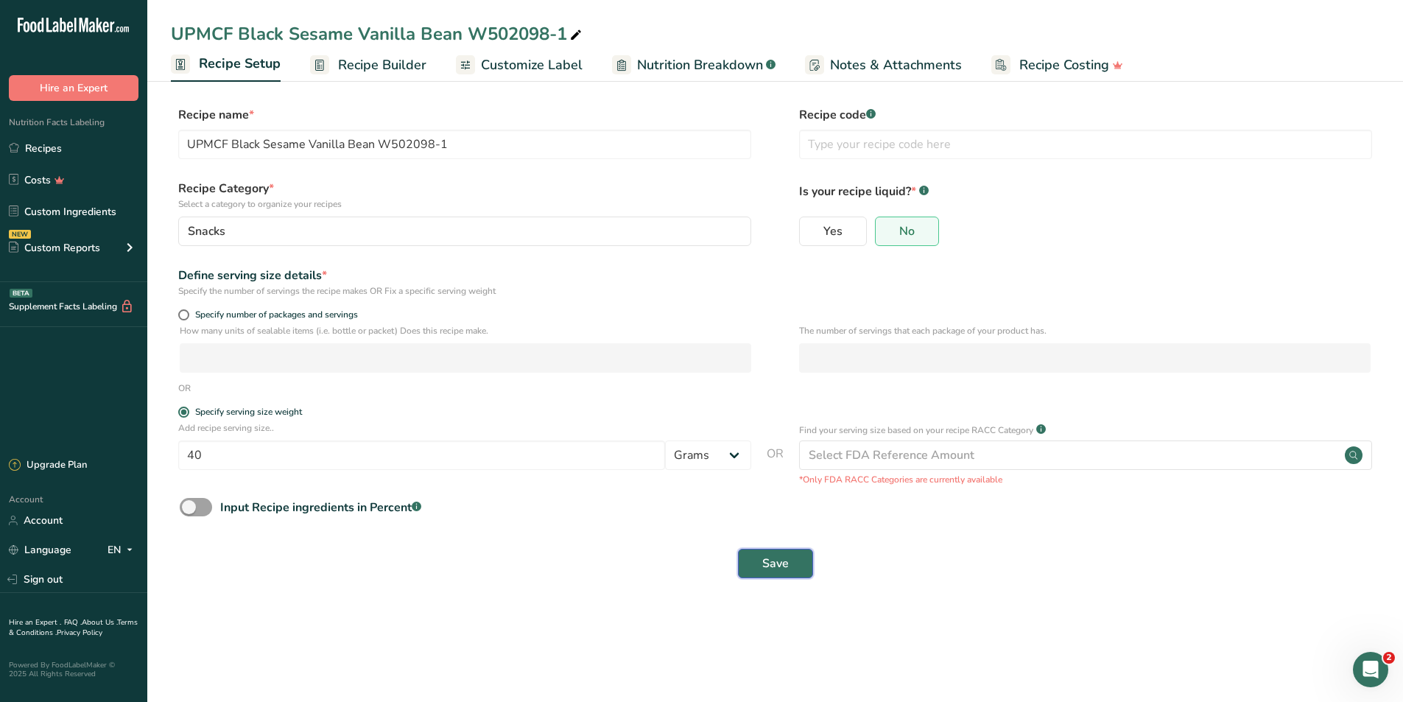
click at [795, 571] on button "Save" at bounding box center [775, 563] width 75 height 29
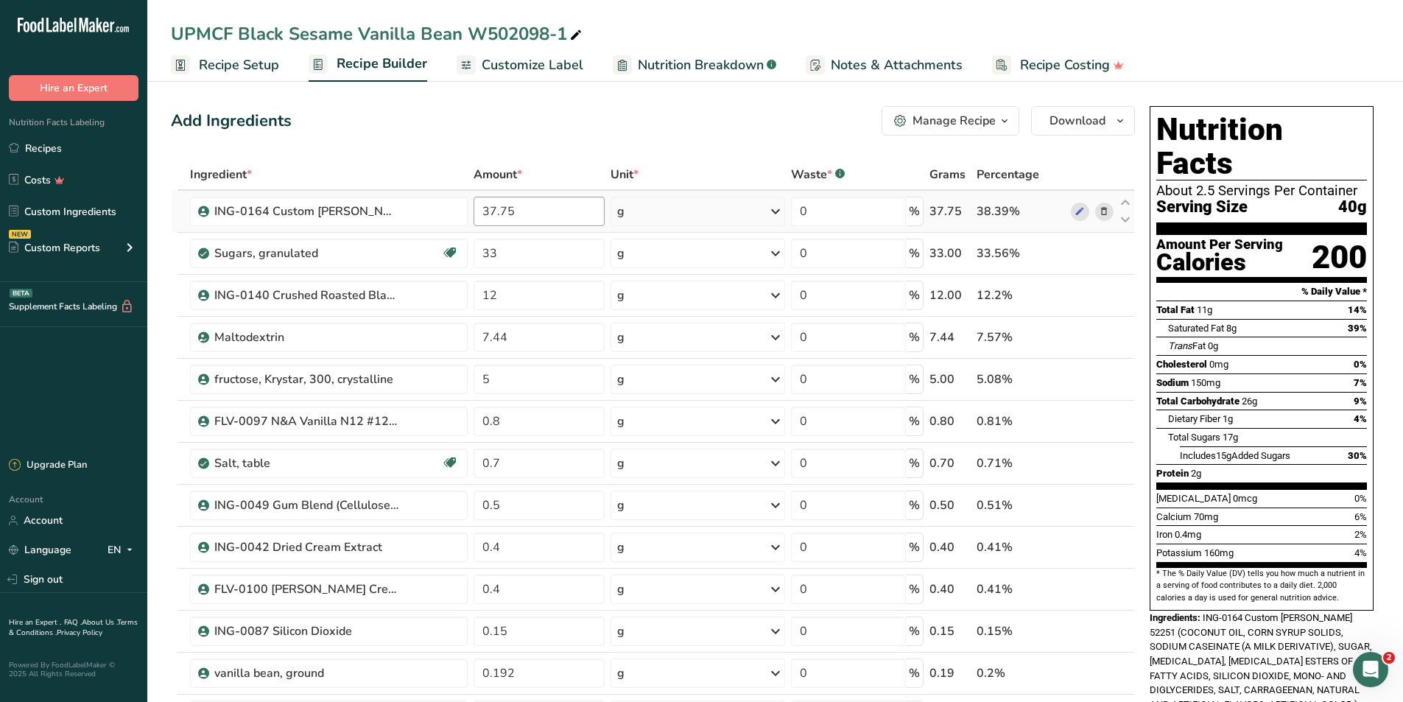
scroll to position [74, 0]
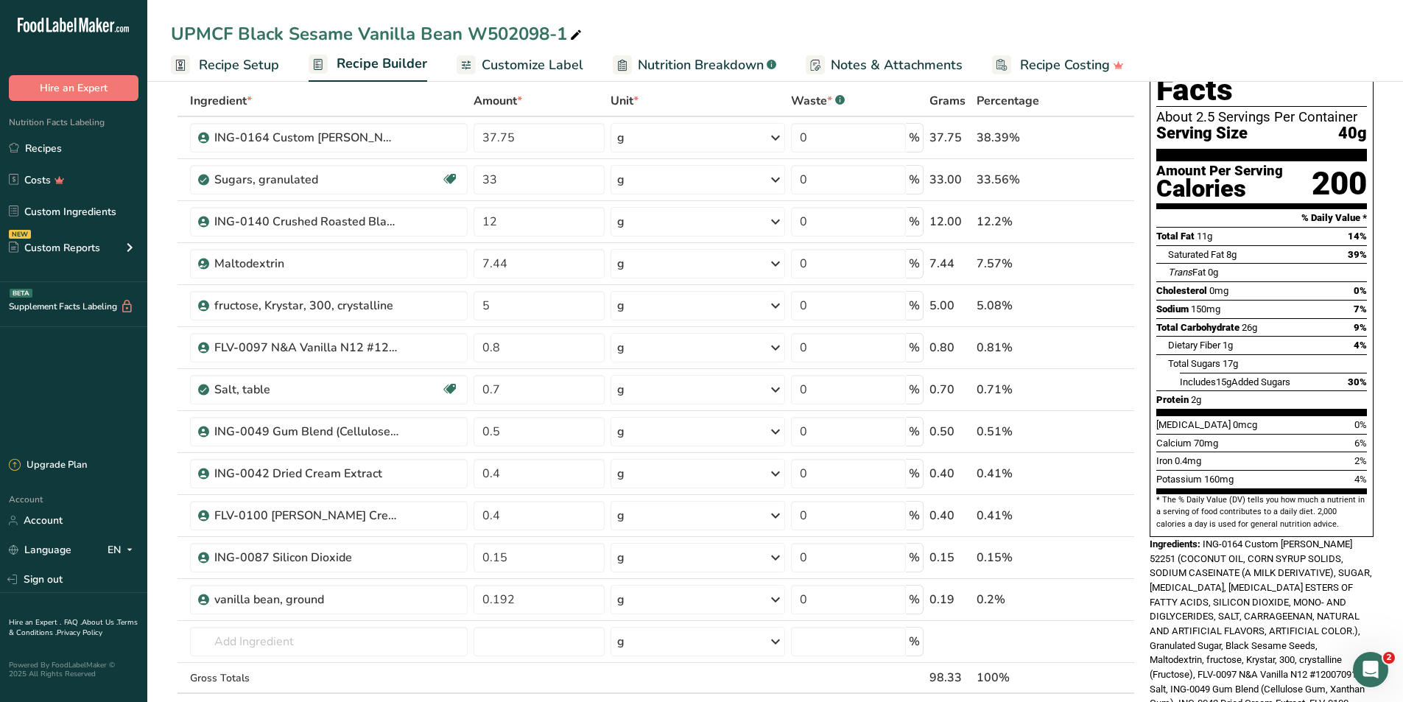
click at [283, 71] on ul "Recipe Setup Recipe Builder Customize Label Nutrition Breakdown .a-a{fill:#3473…" at bounding box center [775, 64] width 1256 height 35
click at [546, 591] on input "0.192" at bounding box center [540, 599] width 132 height 29
type input "0.24"
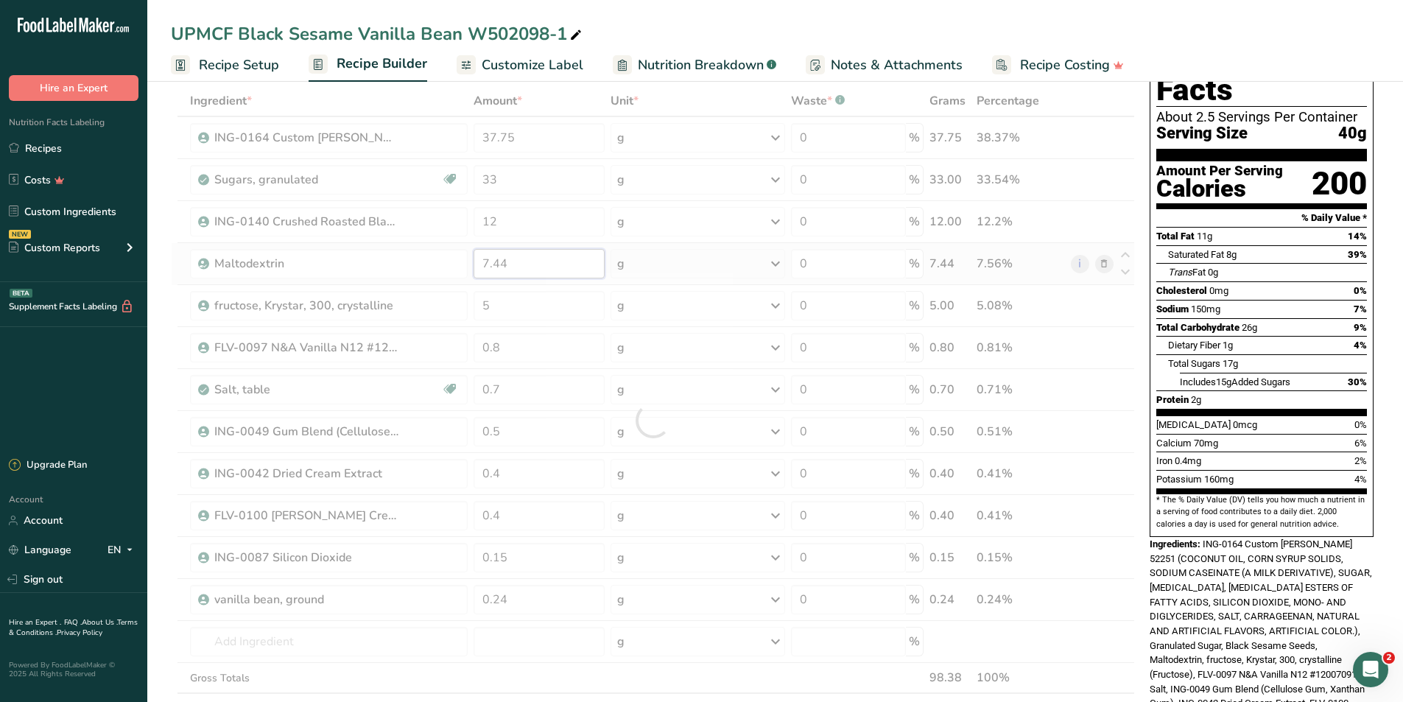
click at [527, 264] on div "Ingredient * Amount * Unit * Waste * .a-a{fill:#347362;}.b-a{fill:#fff;} Grams …" at bounding box center [653, 419] width 964 height 669
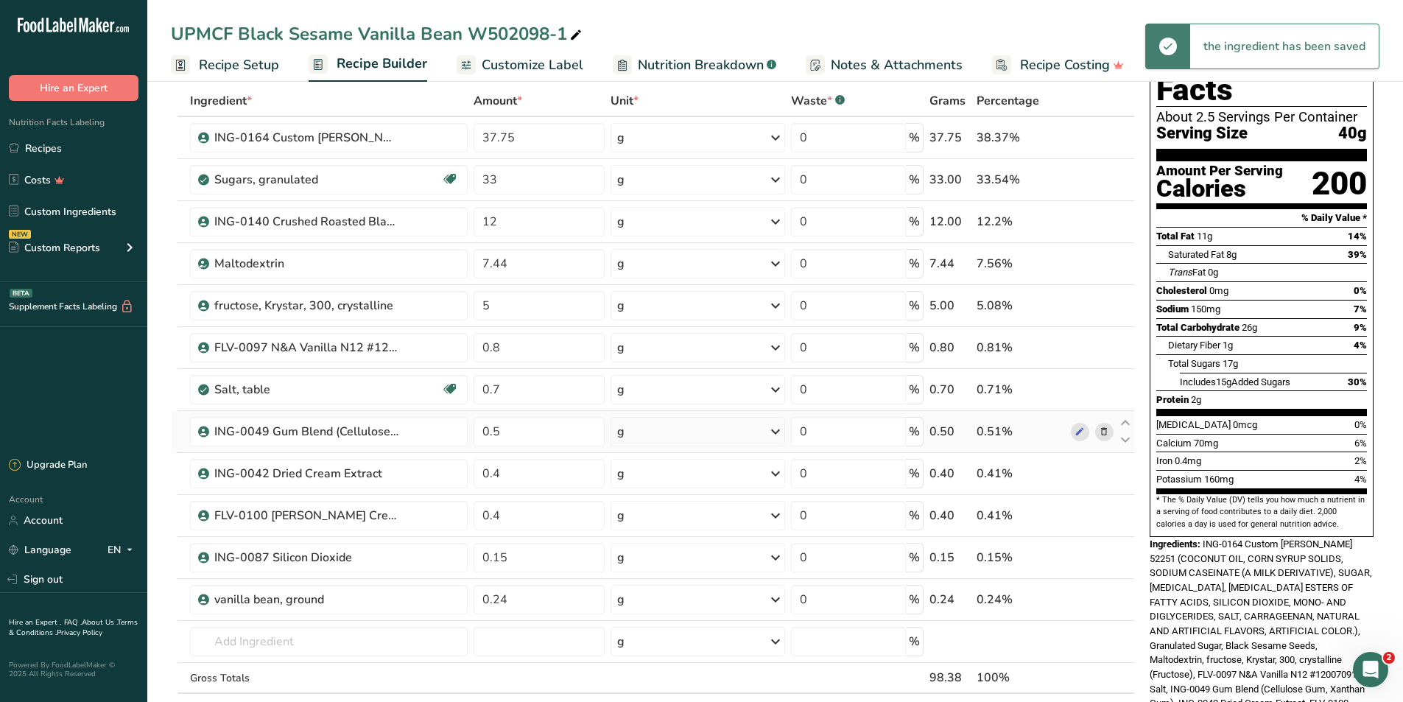
click at [688, 412] on div "Ingredient * Amount * Unit * Waste * .a-a{fill:#347362;}.b-a{fill:#fff;} Grams …" at bounding box center [653, 419] width 964 height 669
click at [257, 59] on span "Recipe Setup" at bounding box center [239, 65] width 80 height 20
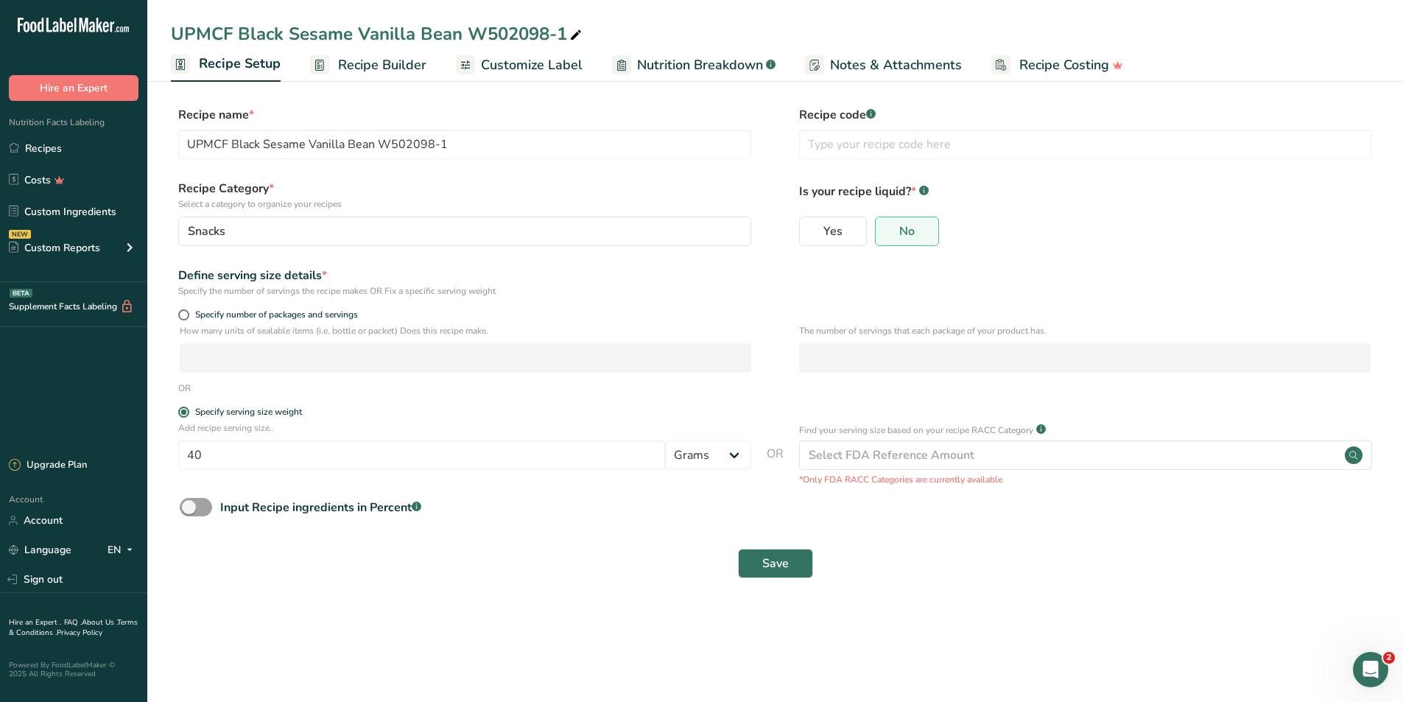
click at [361, 60] on span "Recipe Builder" at bounding box center [382, 65] width 88 height 20
